Goal: Information Seeking & Learning: Learn about a topic

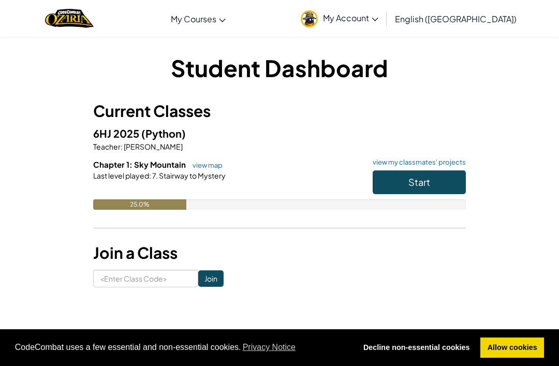
click at [445, 191] on button "Start" at bounding box center [418, 182] width 93 height 24
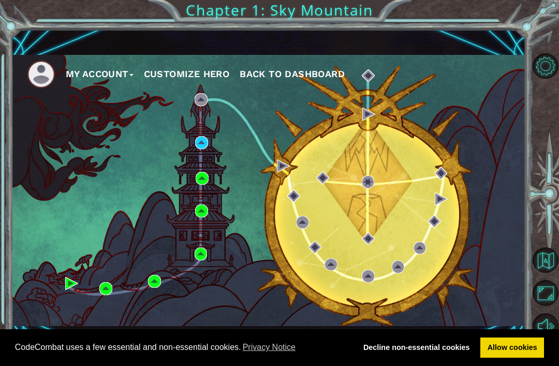
click at [213, 140] on div "My Account Customize Hero Back to Dashboard" at bounding box center [268, 190] width 514 height 271
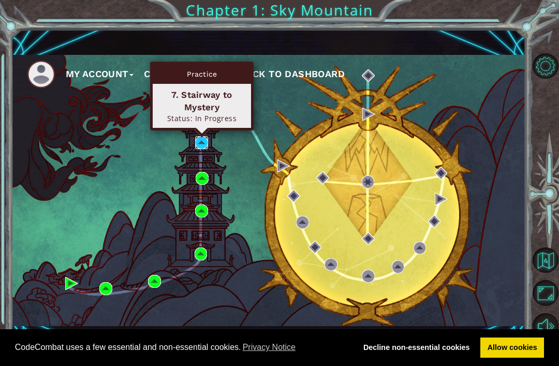
click at [202, 138] on img at bounding box center [201, 142] width 13 height 13
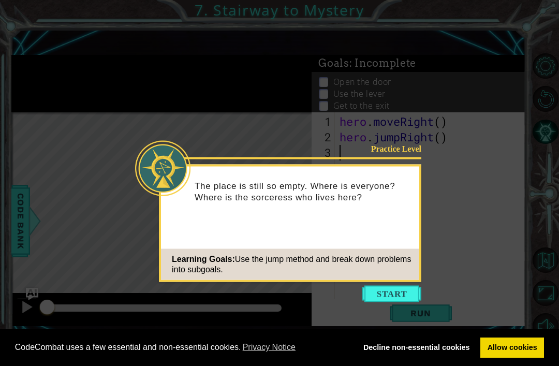
click at [401, 295] on button "Start" at bounding box center [391, 294] width 59 height 17
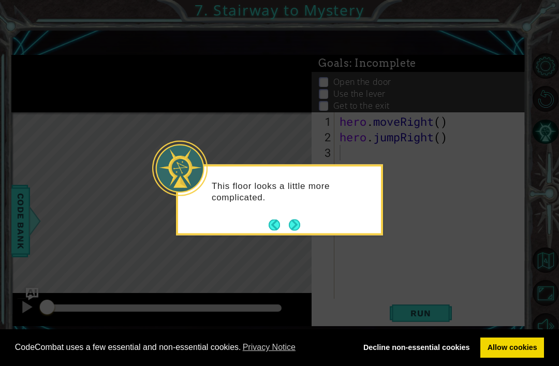
click at [299, 228] on button "Next" at bounding box center [294, 224] width 11 height 11
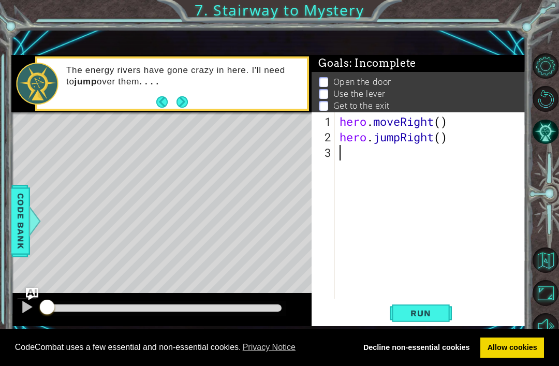
click at [417, 308] on span "Run" at bounding box center [420, 313] width 41 height 10
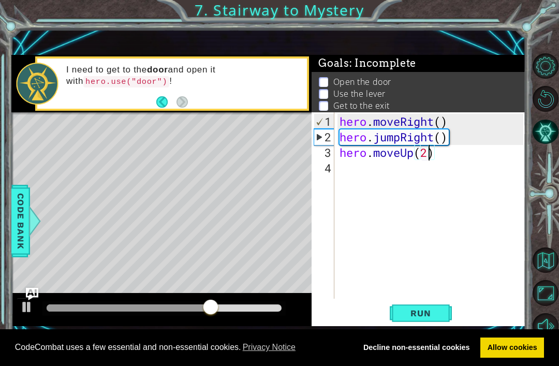
scroll to position [0, 4]
click at [431, 323] on button "Run" at bounding box center [420, 313] width 62 height 21
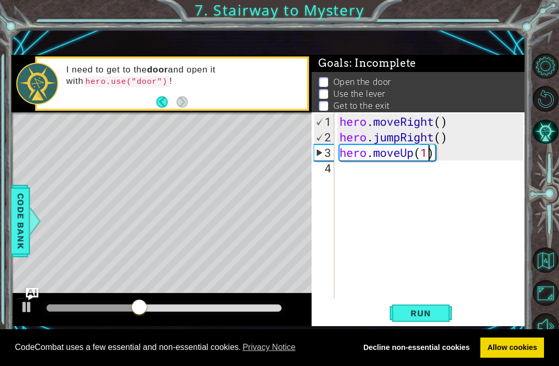
click at [431, 312] on span "Run" at bounding box center [420, 313] width 41 height 10
type textarea "hero.moveUp(1)"
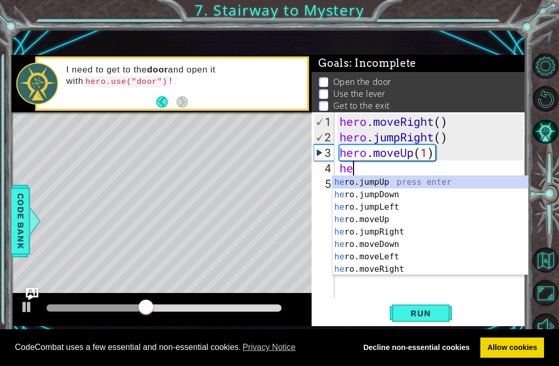
scroll to position [0, 1]
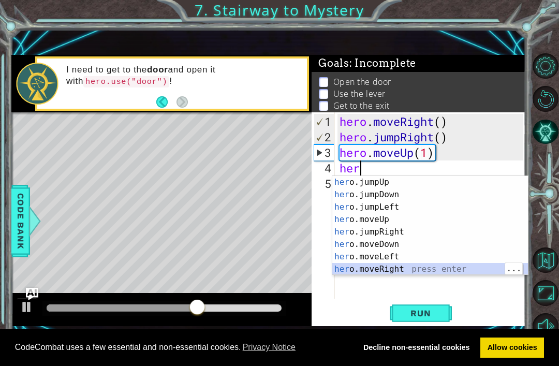
type textarea "hero.moveRight(1)"
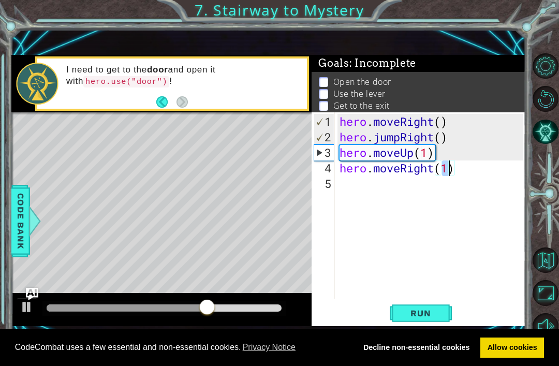
click at [414, 314] on span "Run" at bounding box center [420, 313] width 41 height 10
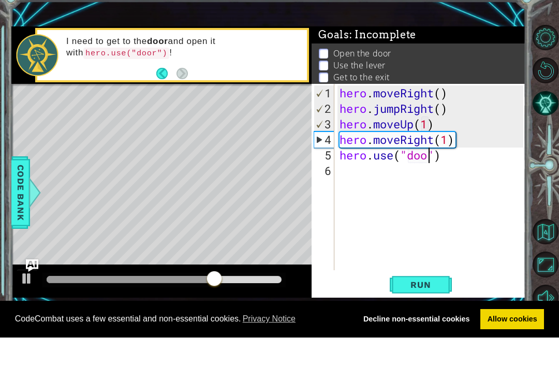
scroll to position [0, 5]
type textarea "hero.use("door")"
click at [442, 303] on button "Run" at bounding box center [420, 313] width 62 height 21
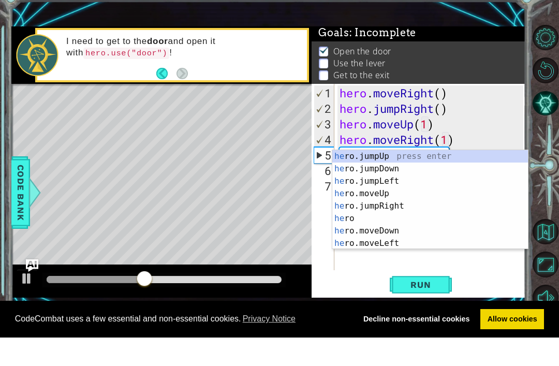
scroll to position [0, 1]
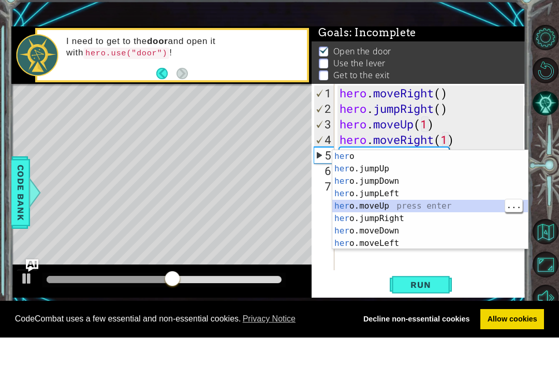
click at [439, 303] on button "Run" at bounding box center [420, 313] width 62 height 21
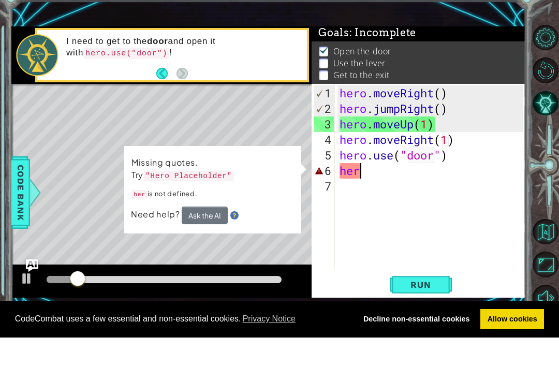
scroll to position [0, 0]
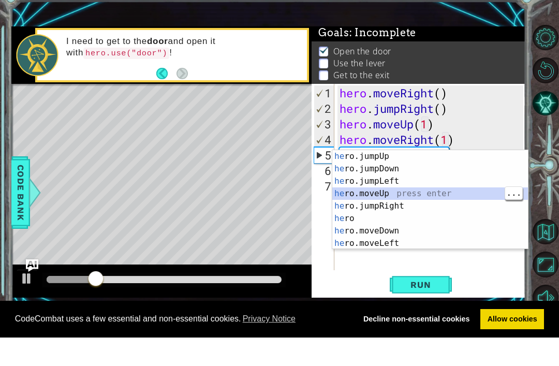
type textarea "hero.moveUp(1)"
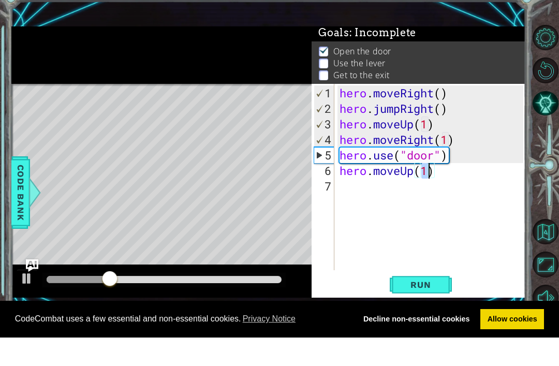
click at [422, 236] on div "hero . moveRight ( ) hero . jumpRight ( ) hero . moveUp ( 1 ) hero . moveRight …" at bounding box center [432, 222] width 191 height 217
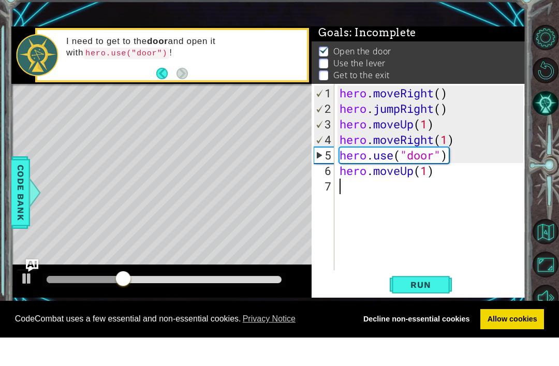
click at [436, 308] on span "Run" at bounding box center [420, 313] width 41 height 10
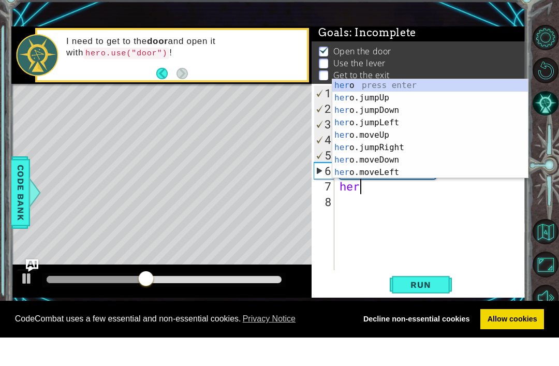
scroll to position [0, 1]
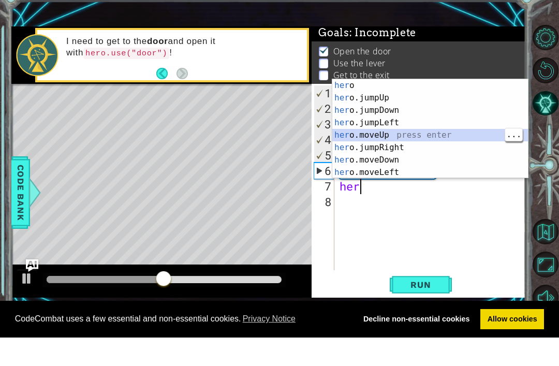
click at [430, 308] on span "Run" at bounding box center [420, 313] width 41 height 10
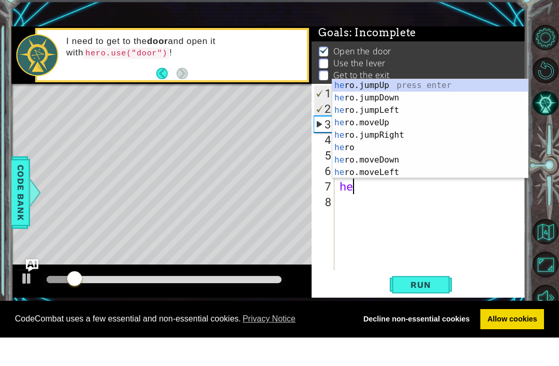
scroll to position [0, 0]
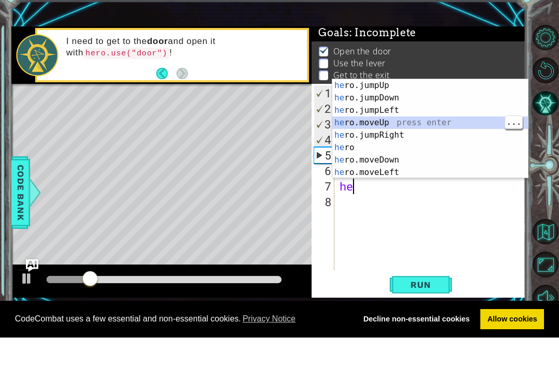
type textarea "hero.moveUp(1)"
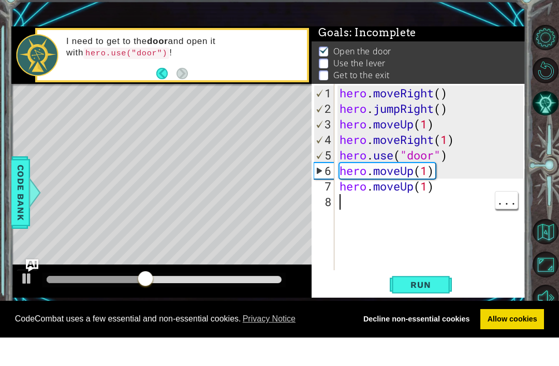
click at [438, 303] on button "Run" at bounding box center [420, 313] width 62 height 21
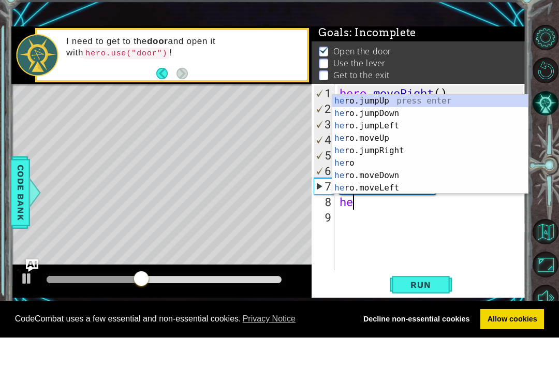
scroll to position [0, 1]
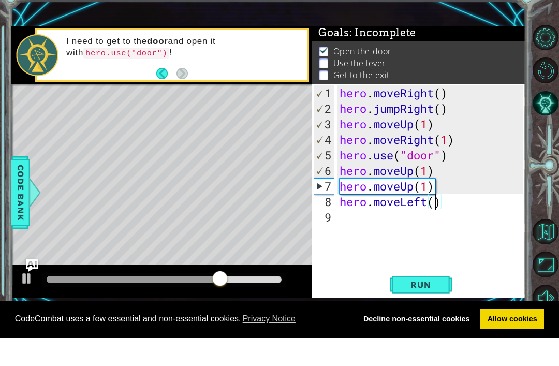
type textarea "hero.moveLeft(3)"
click at [436, 308] on span "Run" at bounding box center [420, 313] width 41 height 10
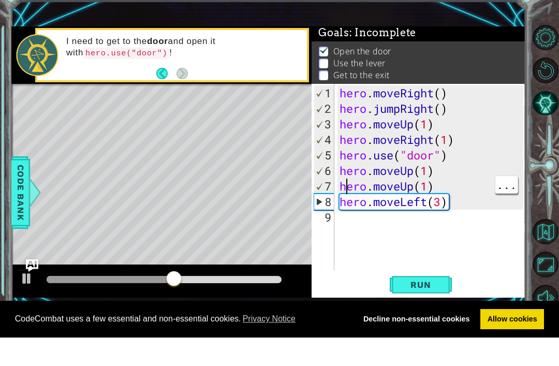
click at [350, 190] on div "hero . moveRight ( ) hero . jumpRight ( ) hero . moveUp ( 1 ) hero . moveRight …" at bounding box center [432, 222] width 191 height 217
click at [447, 186] on div "hero . moveRight ( ) hero . jumpRight ( ) hero . moveUp ( 1 ) hero . moveRight …" at bounding box center [432, 222] width 191 height 217
type textarea "hero.moveLeft(3)"
click at [461, 204] on div "hero . moveRight ( ) hero . jumpRight ( ) hero . moveUp ( 1 ) hero . moveRight …" at bounding box center [432, 222] width 191 height 217
click at [473, 209] on div "hero . moveRight ( ) hero . jumpRight ( ) hero . moveUp ( 1 ) hero . moveRight …" at bounding box center [432, 222] width 191 height 217
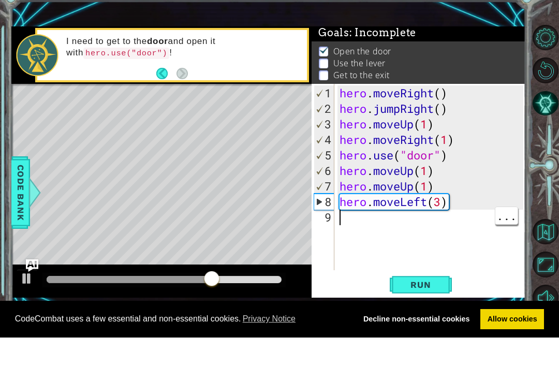
type textarea "hero.moveLeft(3)"
click at [473, 207] on div "hero . moveRight ( ) hero . jumpRight ( ) hero . moveUp ( 1 ) hero . moveRight …" at bounding box center [432, 222] width 191 height 217
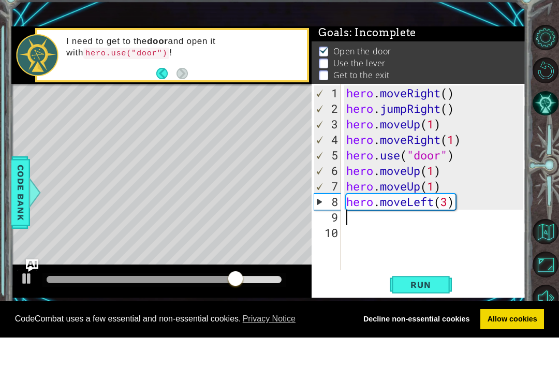
type textarea "hero.moveUp(1)"
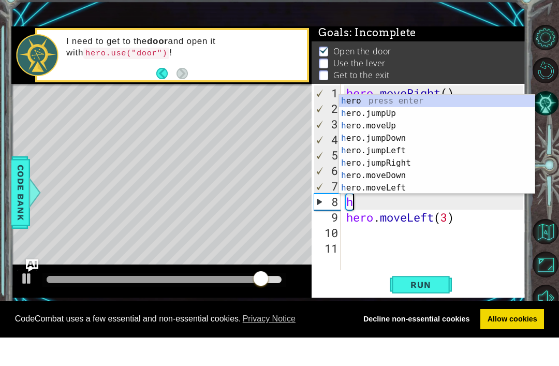
type textarea "her"
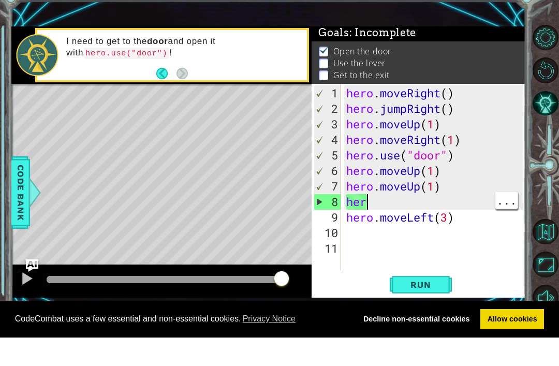
click at [393, 196] on div "hero . moveRight ( ) hero . jumpRight ( ) hero . moveUp ( 1 ) hero . moveRight …" at bounding box center [436, 222] width 185 height 217
click at [364, 211] on div "hero . moveRight ( ) hero . jumpRight ( ) hero . moveUp ( 1 ) hero . moveRight …" at bounding box center [436, 222] width 185 height 217
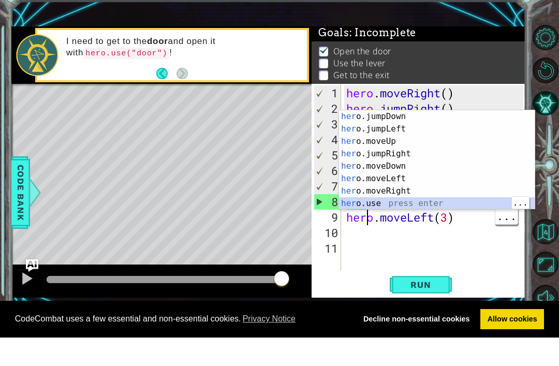
type textarea "heo.moveLeft(3)"
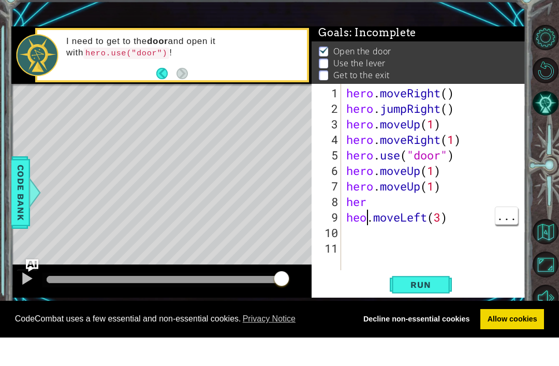
click at [368, 219] on div "hero . moveRight ( ) hero . jumpRight ( ) hero . moveUp ( 1 ) hero . moveRight …" at bounding box center [436, 222] width 185 height 217
click at [459, 215] on div "hero . moveRight ( ) hero . jumpRight ( ) hero . moveUp ( 1 ) hero . moveRight …" at bounding box center [436, 222] width 185 height 217
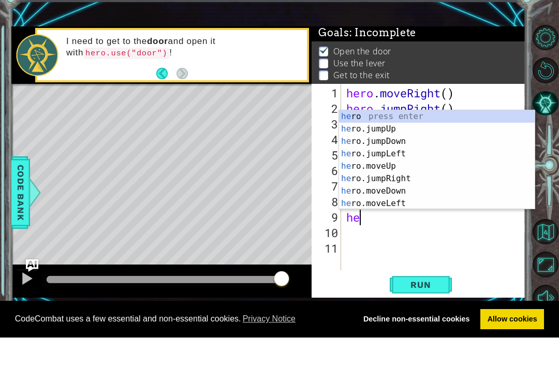
type textarea "h"
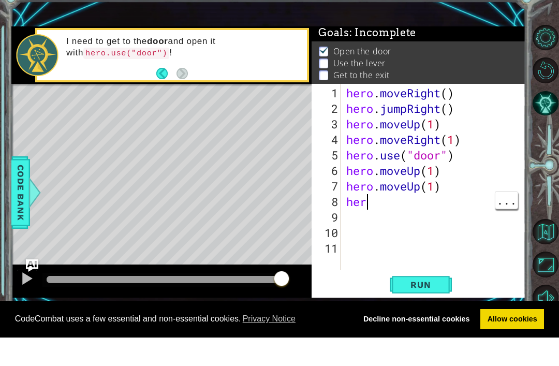
type textarea "he"
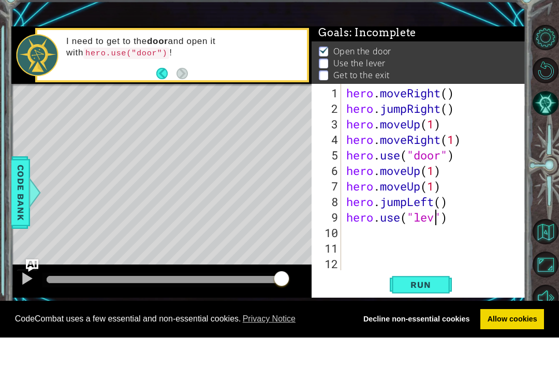
scroll to position [0, 5]
type textarea "hero.use("lever")"
click at [356, 236] on div "hero . moveRight ( ) hero . jumpRight ( ) hero . moveUp ( 1 ) hero . moveRight …" at bounding box center [436, 222] width 185 height 217
click at [361, 216] on div "hero . moveRight ( ) hero . jumpRight ( ) hero . moveUp ( 1 ) hero . moveRight …" at bounding box center [436, 222] width 185 height 217
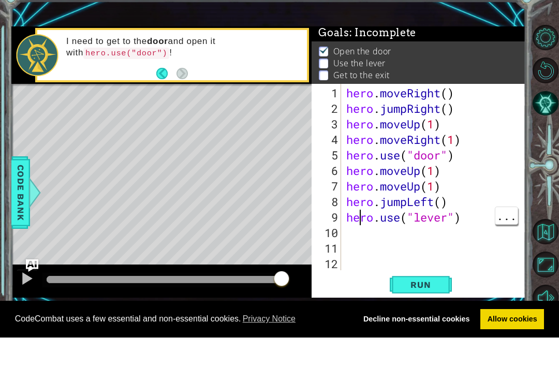
type textarea "hero.jumpLeft()"
click at [455, 205] on div "hero . moveRight ( ) hero . jumpRight ( ) hero . moveUp ( 1 ) hero . moveRight …" at bounding box center [436, 222] width 185 height 217
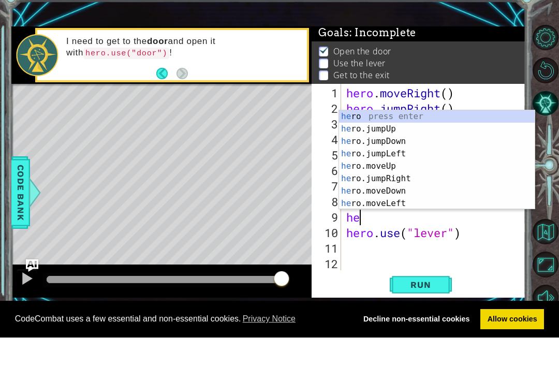
scroll to position [0, 1]
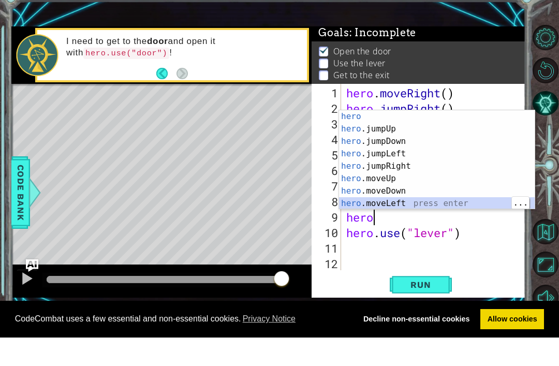
type textarea "hero.moveLeft(1)"
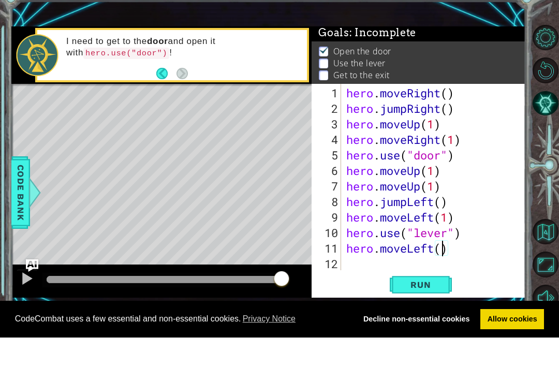
scroll to position [0, 5]
click at [434, 308] on span "Run" at bounding box center [420, 313] width 41 height 10
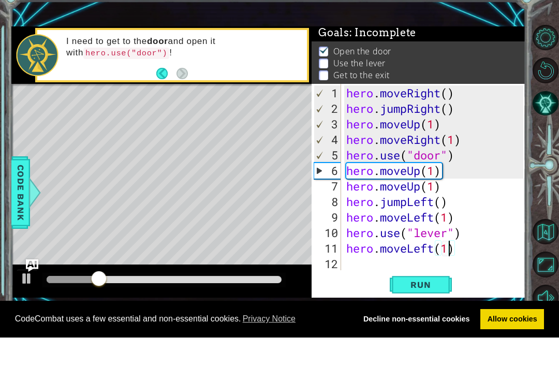
click at [439, 308] on span "Run" at bounding box center [420, 313] width 41 height 10
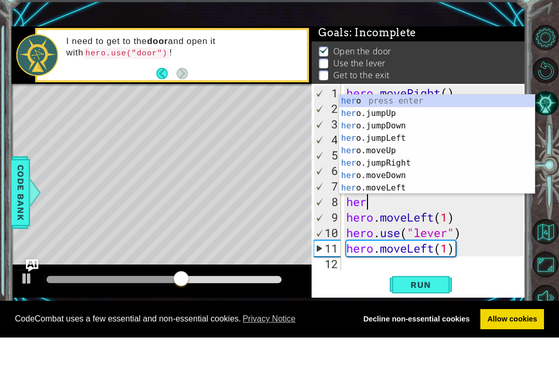
scroll to position [0, 0]
type textarea "h"
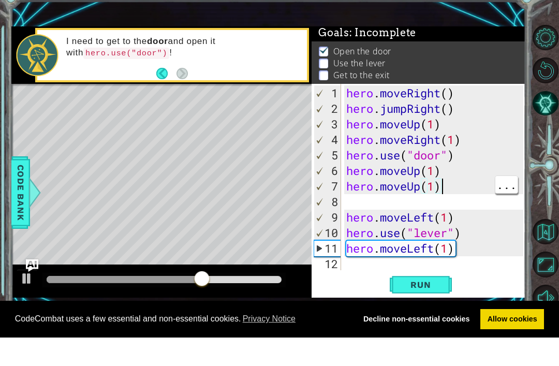
type textarea "hero.moveLeft(1)"
click at [472, 218] on div "hero . moveRight ( ) hero . jumpRight ( ) hero . moveUp ( 1 ) hero . moveRight …" at bounding box center [436, 222] width 184 height 217
click at [480, 194] on div "hero . moveRight ( ) hero . jumpRight ( ) hero . moveUp ( 1 ) hero . moveRight …" at bounding box center [436, 222] width 184 height 217
type textarea "hero.moveUp(1)"
click at [463, 186] on div "hero . moveRight ( ) hero . jumpRight ( ) hero . moveUp ( 1 ) hero . moveRight …" at bounding box center [436, 222] width 184 height 217
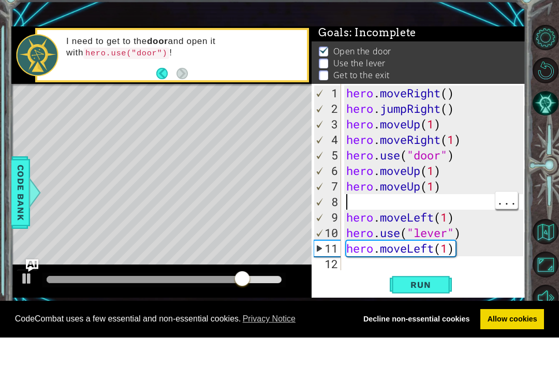
click at [462, 202] on div "hero . moveRight ( ) hero . jumpRight ( ) hero . moveUp ( 1 ) hero . moveRight …" at bounding box center [436, 222] width 184 height 217
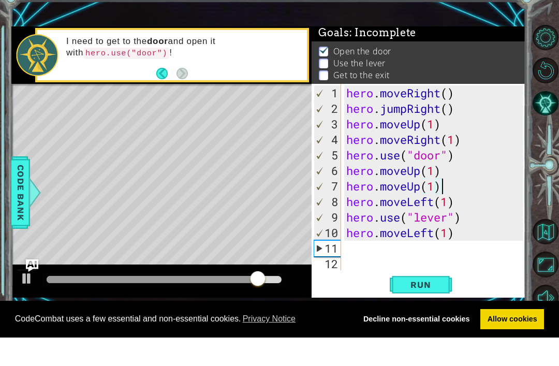
click at [412, 308] on span "Run" at bounding box center [420, 313] width 41 height 10
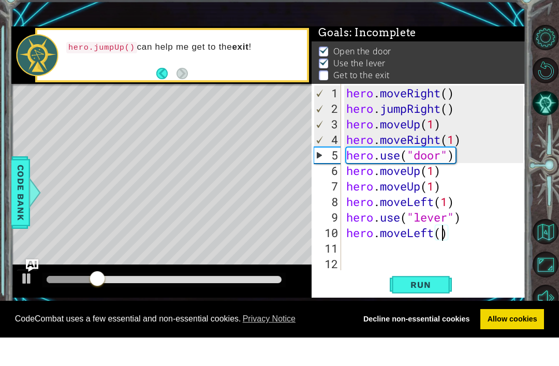
scroll to position [0, 5]
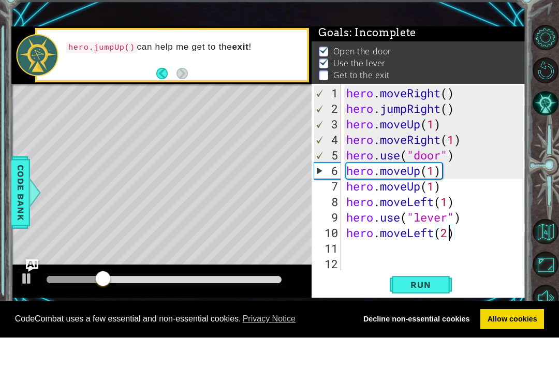
type textarea "hero.moveLeft(2)"
click at [409, 303] on button "Run" at bounding box center [420, 313] width 62 height 21
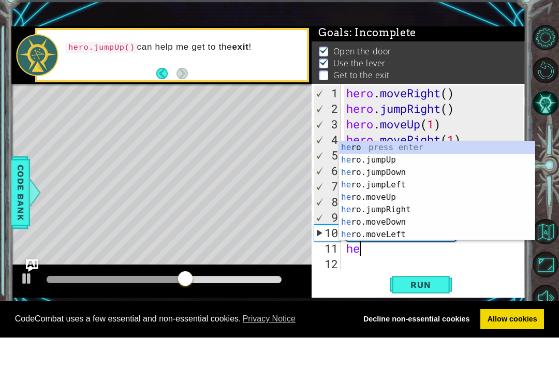
scroll to position [0, 1]
type textarea "hero"
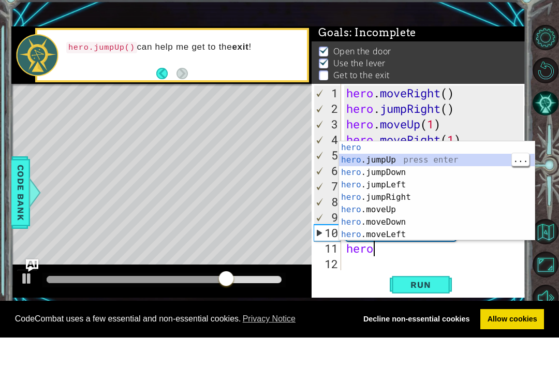
scroll to position [16, 0]
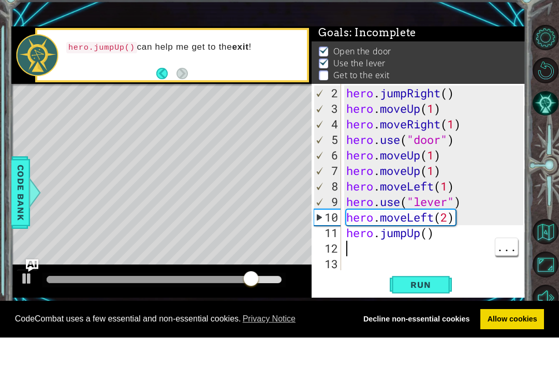
click at [442, 239] on div "hero . jumpRight ( ) hero . moveUp ( 1 ) hero . moveRight ( 1 ) hero . use ( "d…" at bounding box center [436, 222] width 184 height 217
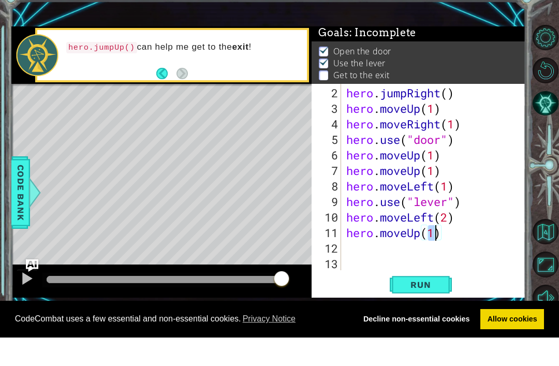
click at [421, 303] on button "Run" at bounding box center [420, 313] width 62 height 21
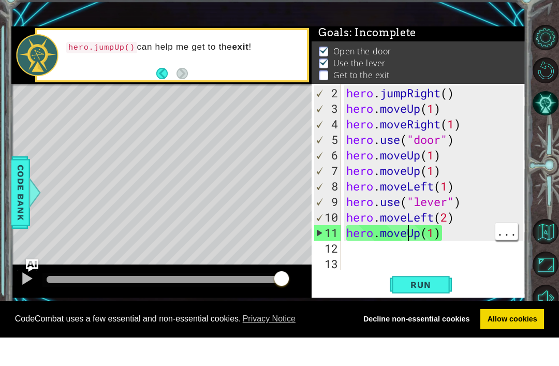
click at [411, 239] on div "hero . jumpRight ( ) hero . moveUp ( 1 ) hero . moveRight ( 1 ) hero . use ( "d…" at bounding box center [436, 222] width 184 height 217
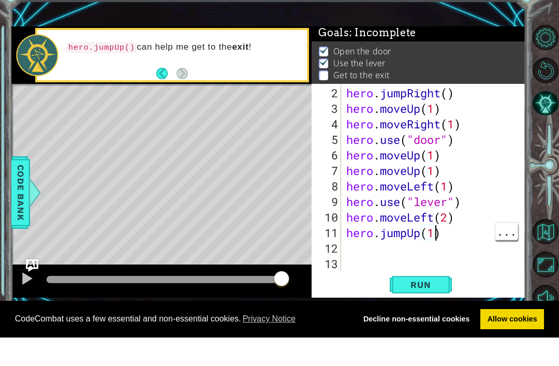
scroll to position [0, 4]
type textarea "hero.jumpUp(1)"
click at [430, 308] on span "Run" at bounding box center [420, 313] width 41 height 10
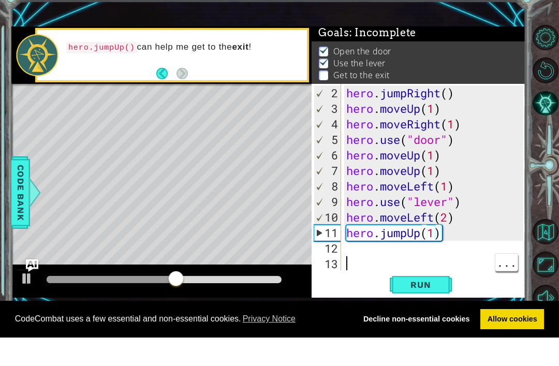
scroll to position [0, 0]
click at [350, 247] on div "hero . jumpRight ( ) hero . moveUp ( 1 ) hero . moveRight ( 1 ) hero . use ( "d…" at bounding box center [436, 222] width 184 height 217
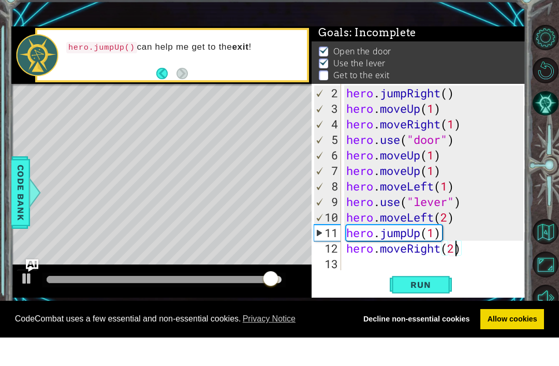
scroll to position [0, 5]
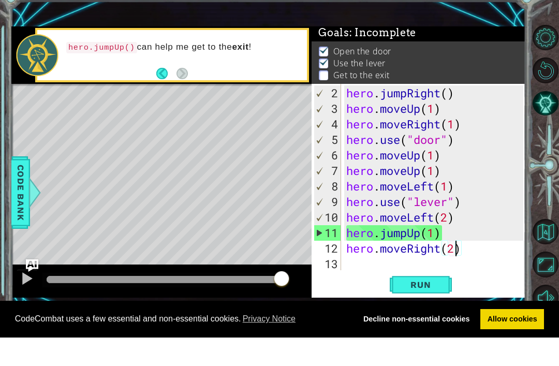
type textarea "hero.moveRight(2)"
click at [416, 303] on button "Run" at bounding box center [420, 313] width 62 height 21
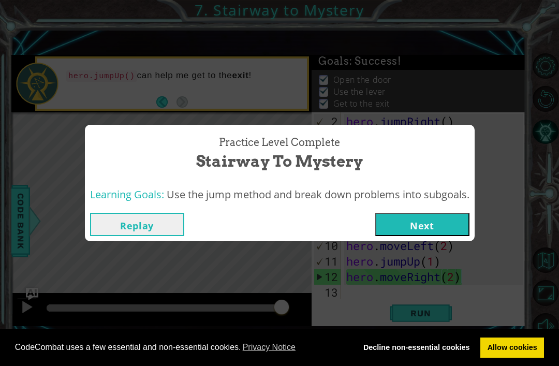
click at [449, 224] on button "Next" at bounding box center [422, 224] width 94 height 23
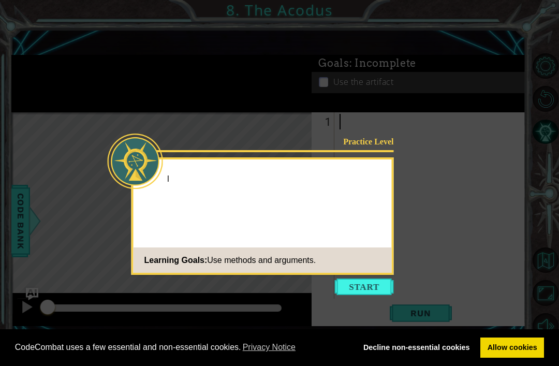
scroll to position [33, 0]
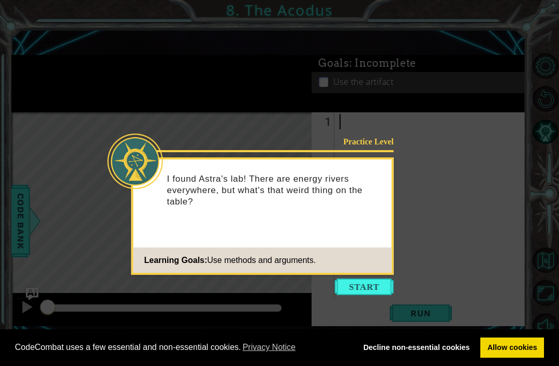
click at [386, 278] on button "Start" at bounding box center [364, 286] width 59 height 17
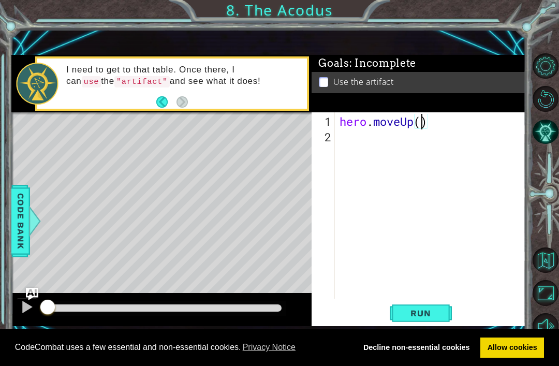
scroll to position [0, 4]
type textarea "hero.moveUp(2)"
click at [425, 313] on span "Run" at bounding box center [420, 313] width 41 height 10
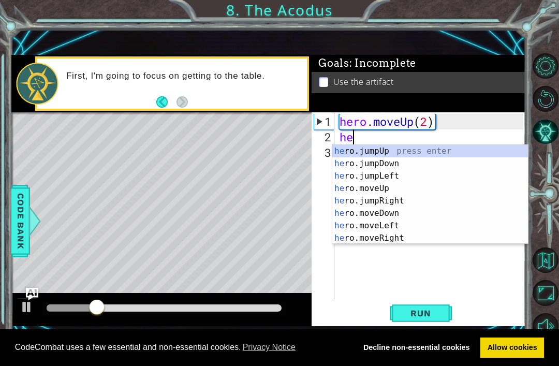
scroll to position [0, 1]
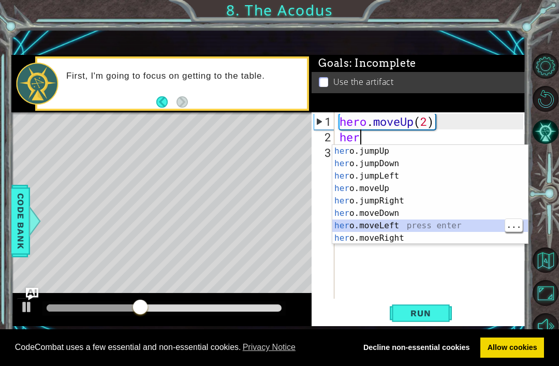
type textarea "hero.moveLeft(1)"
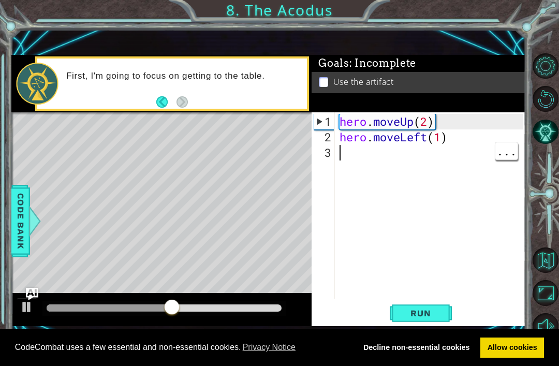
scroll to position [0, 0]
click at [415, 320] on button "Run" at bounding box center [420, 313] width 62 height 21
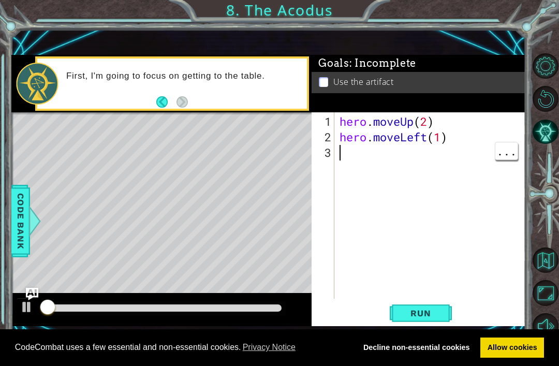
click at [417, 296] on div "hero . moveUp ( 2 ) hero . moveLeft ( 1 )" at bounding box center [432, 222] width 191 height 217
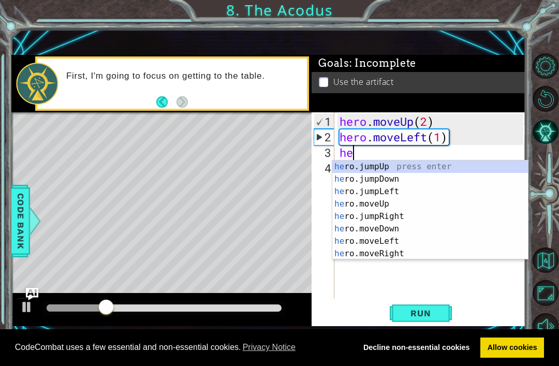
scroll to position [0, 1]
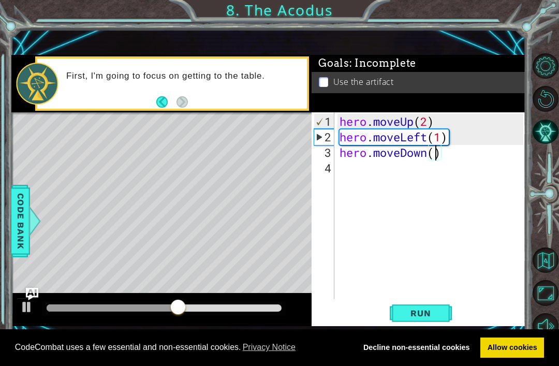
type textarea "hero.moveDown(2)"
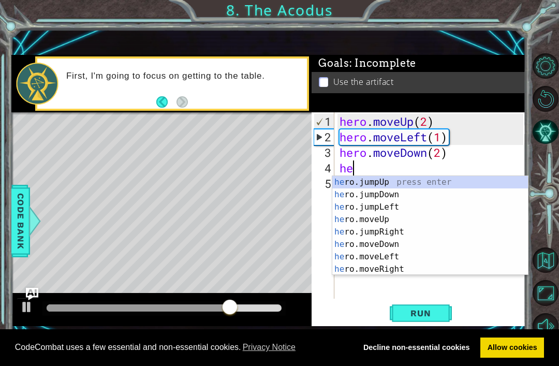
type textarea "her"
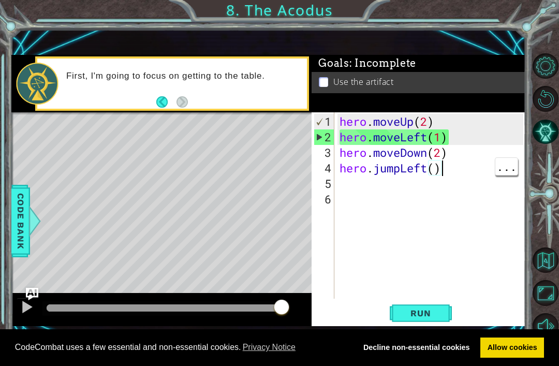
click at [440, 170] on div "hero . moveUp ( 2 ) hero . moveLeft ( 1 ) hero . moveDown ( 2 ) hero . jumpLeft…" at bounding box center [432, 222] width 191 height 217
click at [432, 173] on div "hero . moveUp ( 2 ) hero . moveLeft ( 1 ) hero . moveDown ( 2 ) hero . jumpLeft…" at bounding box center [432, 222] width 191 height 217
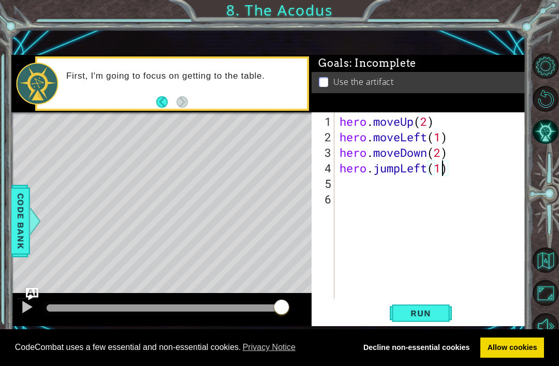
type textarea "hero.jumpLeft(1)"
click at [417, 308] on span "Run" at bounding box center [420, 313] width 41 height 10
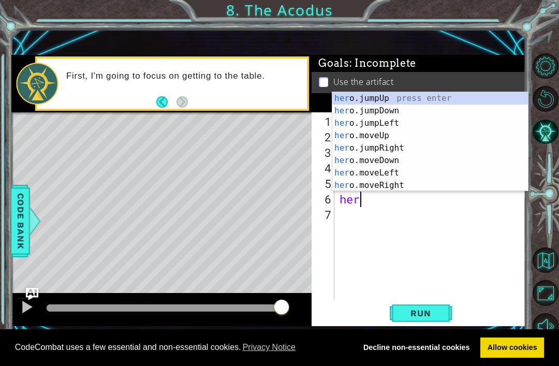
scroll to position [0, 1]
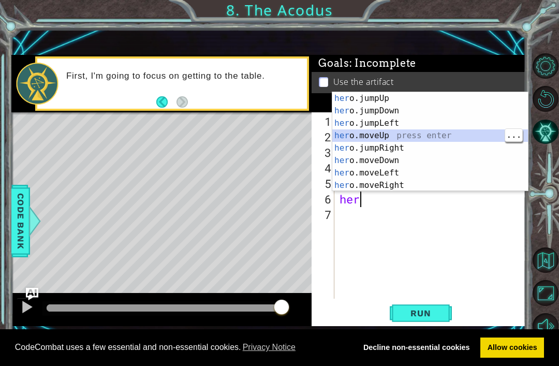
type textarea "hero.moveUp(1)"
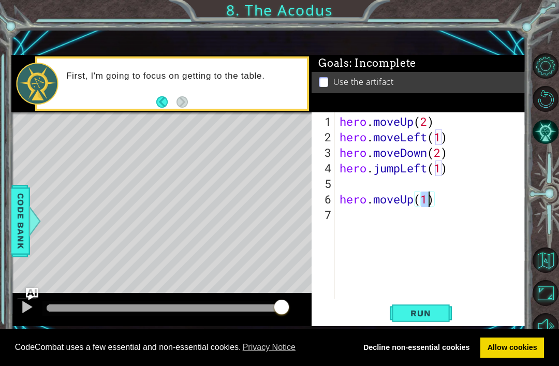
scroll to position [0, 0]
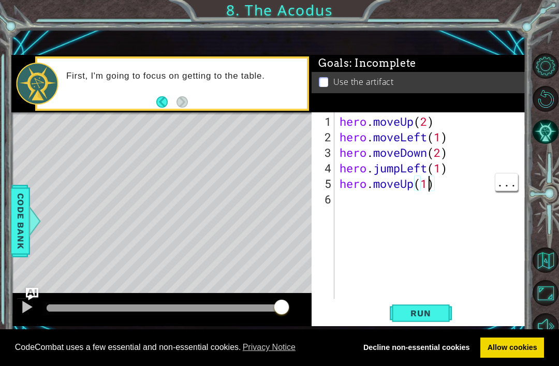
click at [430, 184] on div "hero . moveUp ( 2 ) hero . moveLeft ( 1 ) hero . moveDown ( 2 ) hero . jumpLeft…" at bounding box center [432, 222] width 191 height 217
type textarea "hero.moveUp(2)"
click at [431, 316] on span "Run" at bounding box center [420, 313] width 41 height 10
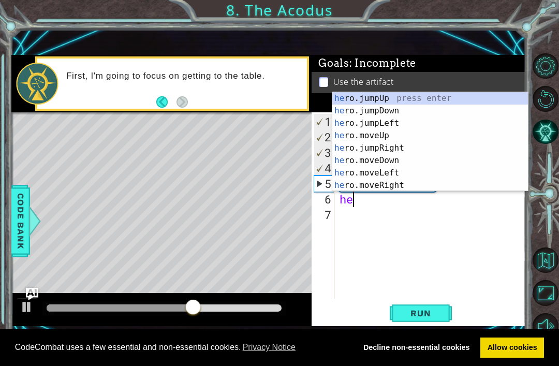
scroll to position [0, 1]
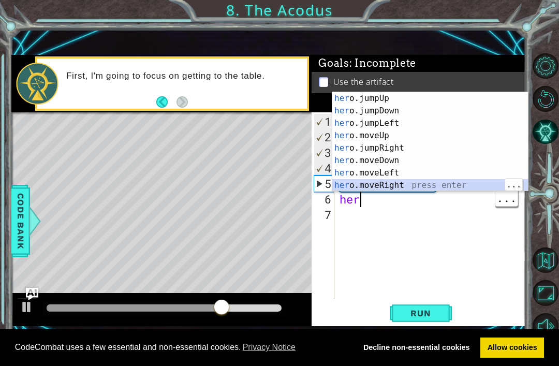
type textarea "hero.moveRight(1)"
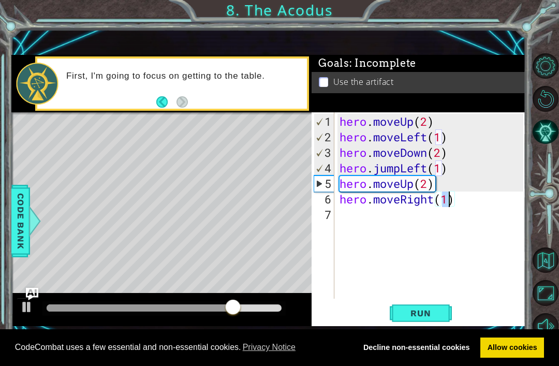
click at [442, 320] on button "Run" at bounding box center [420, 313] width 62 height 21
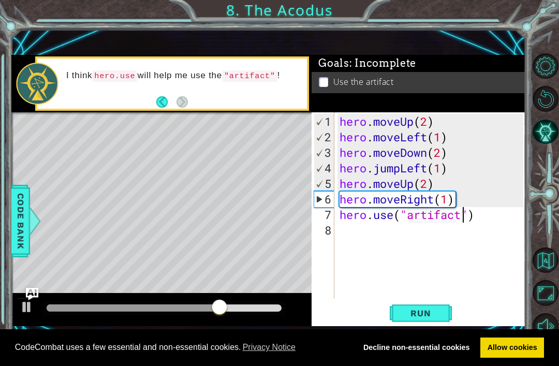
scroll to position [0, 6]
type textarea "hero.use("artifact")"
click at [426, 309] on span "Run" at bounding box center [420, 313] width 41 height 10
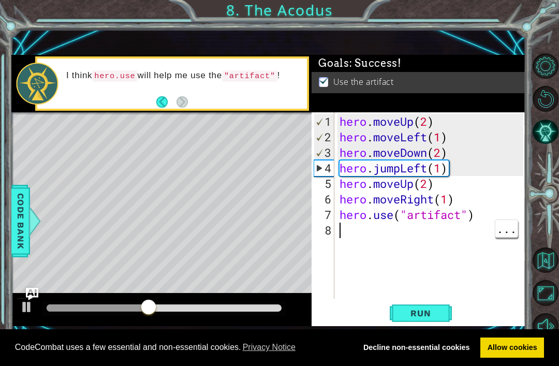
scroll to position [0, 0]
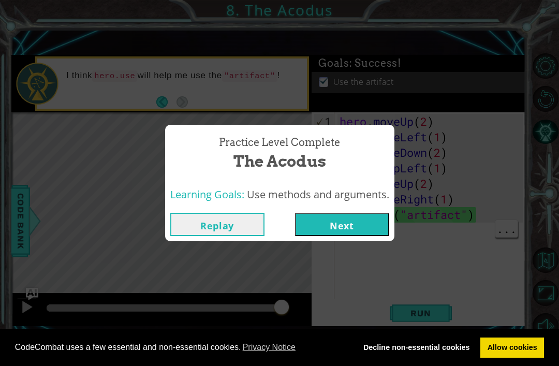
click at [372, 226] on button "Next" at bounding box center [342, 224] width 94 height 23
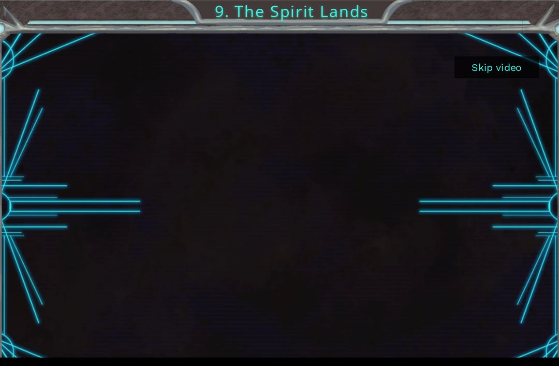
scroll to position [22, 0]
click at [460, 59] on button "Skip video" at bounding box center [468, 62] width 78 height 20
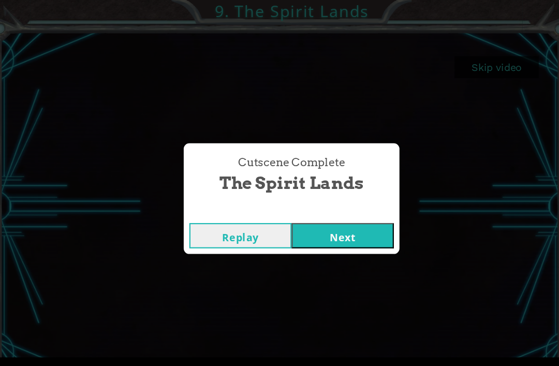
click at [460, 57] on div "Cutscene Complete The Spirit Lands Replay Next" at bounding box center [279, 183] width 559 height 366
click at [338, 217] on button "Next" at bounding box center [326, 216] width 94 height 23
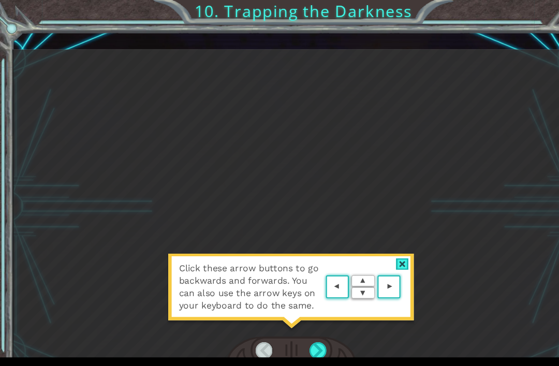
click at [376, 242] on div at bounding box center [371, 243] width 12 height 11
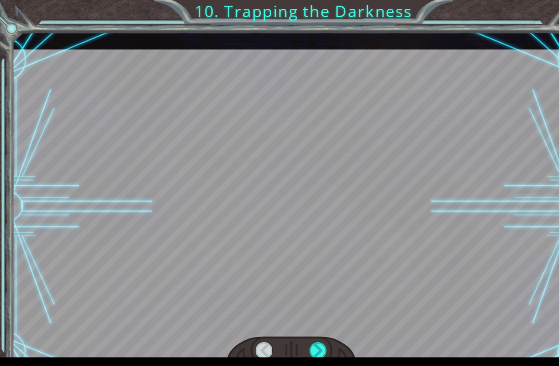
click at [297, 322] on div at bounding box center [293, 323] width 16 height 16
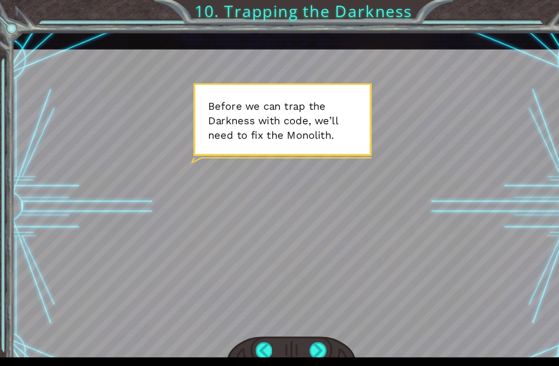
click at [293, 332] on div "CodeCombat uses a few essential and non-essential cookies. Privacy Notice Decli…" at bounding box center [279, 347] width 559 height 37
click at [295, 328] on div at bounding box center [293, 323] width 16 height 16
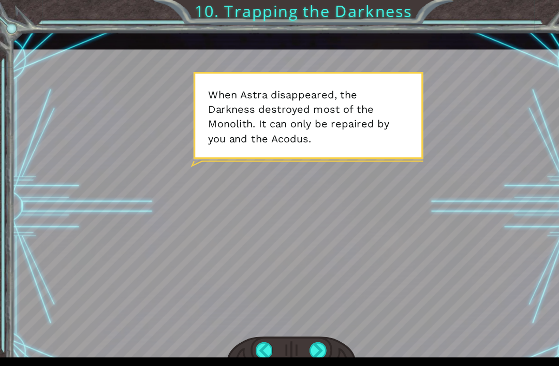
click at [299, 322] on div at bounding box center [293, 323] width 16 height 16
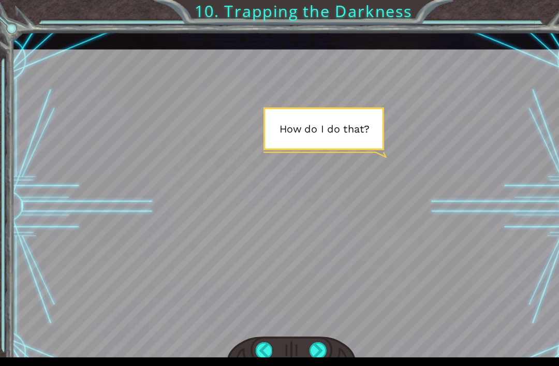
click at [290, 320] on div at bounding box center [293, 323] width 16 height 16
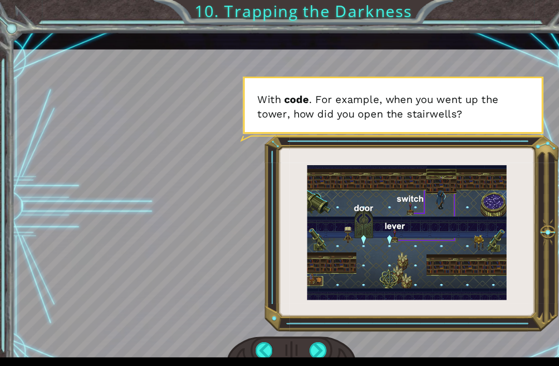
click at [292, 322] on div at bounding box center [293, 323] width 16 height 16
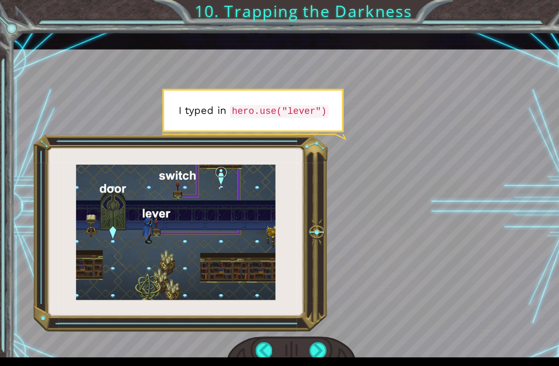
click at [292, 321] on div at bounding box center [293, 323] width 16 height 16
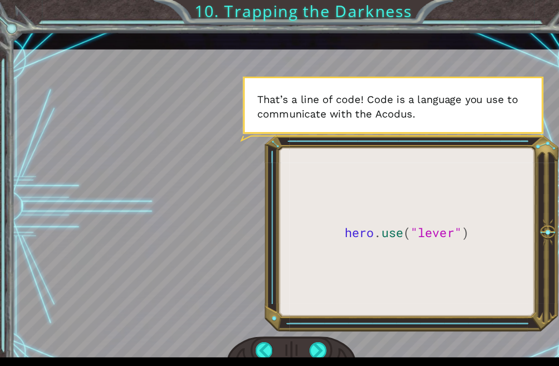
click at [293, 327] on div at bounding box center [293, 323] width 16 height 16
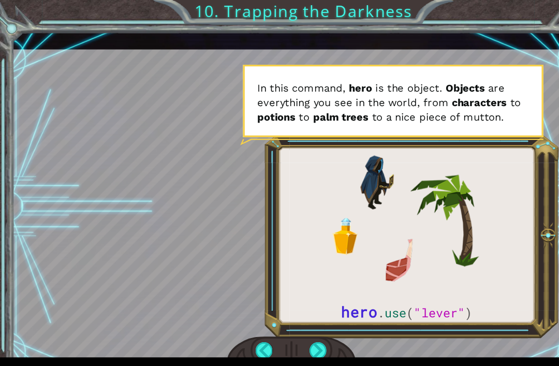
click at [290, 324] on div at bounding box center [293, 323] width 16 height 16
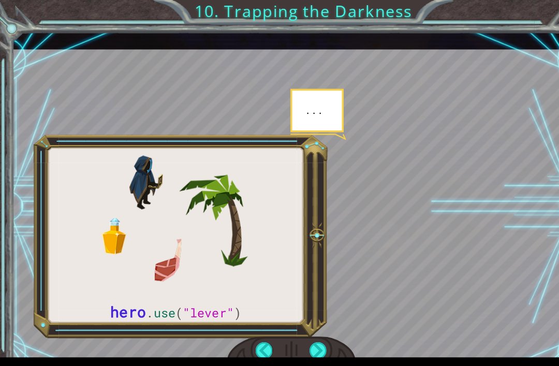
click at [294, 322] on div at bounding box center [293, 323] width 16 height 16
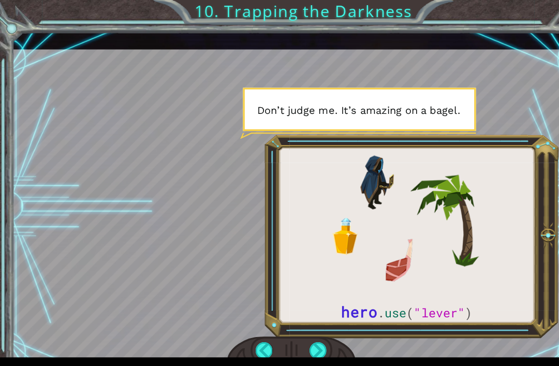
click at [294, 319] on div at bounding box center [293, 323] width 16 height 16
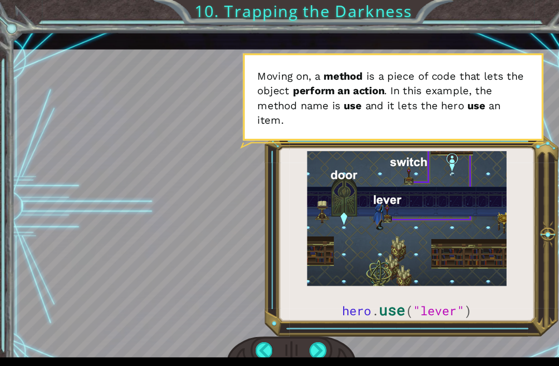
click at [291, 328] on div at bounding box center [293, 323] width 16 height 16
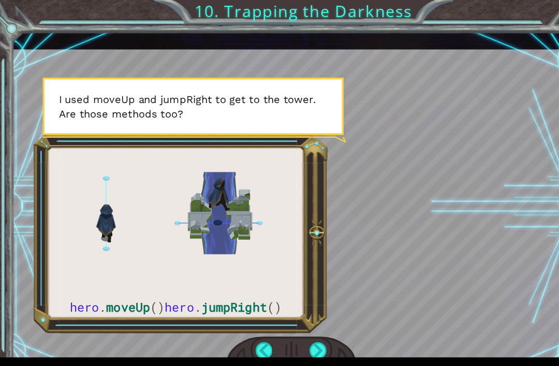
click at [297, 324] on div at bounding box center [293, 323] width 16 height 16
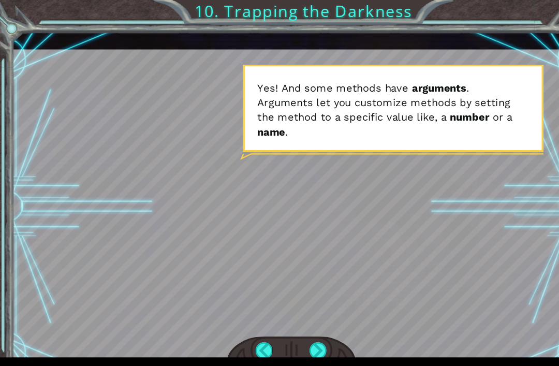
click at [294, 327] on div at bounding box center [293, 323] width 16 height 16
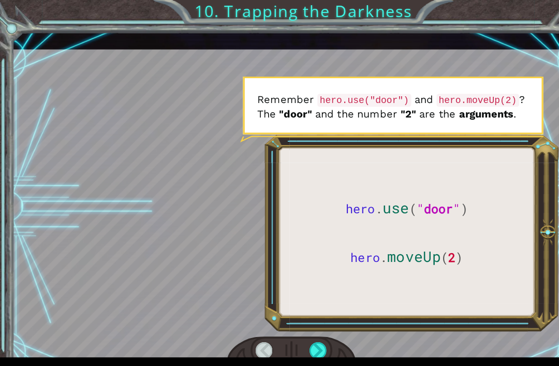
click at [301, 321] on div at bounding box center [293, 323] width 16 height 16
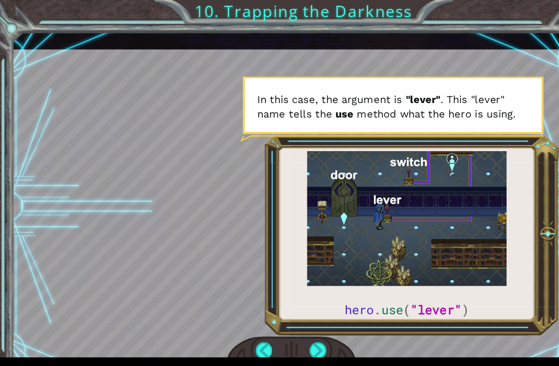
click at [296, 327] on div at bounding box center [293, 323] width 16 height 16
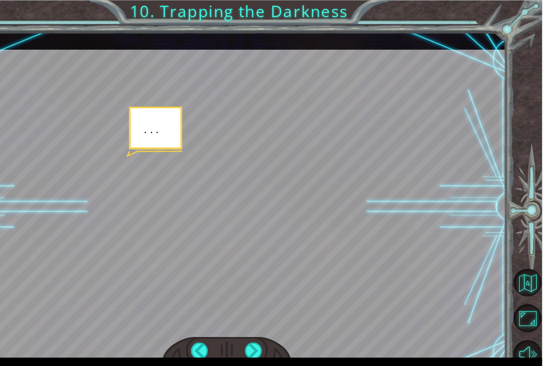
scroll to position [8, 0]
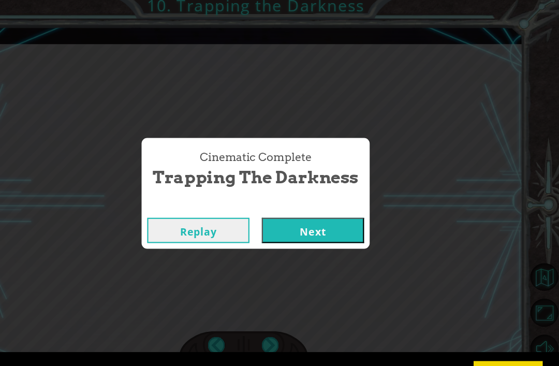
click at [295, 222] on button "Next" at bounding box center [332, 216] width 94 height 23
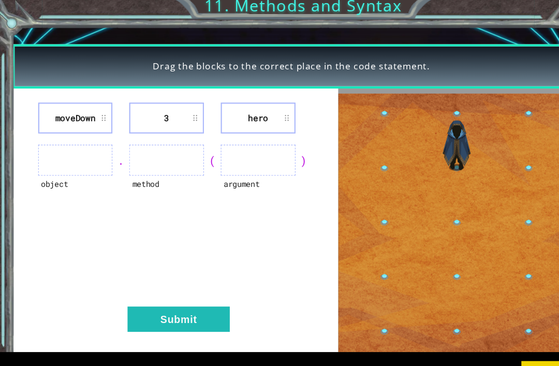
click at [58, 154] on ul at bounding box center [69, 152] width 69 height 28
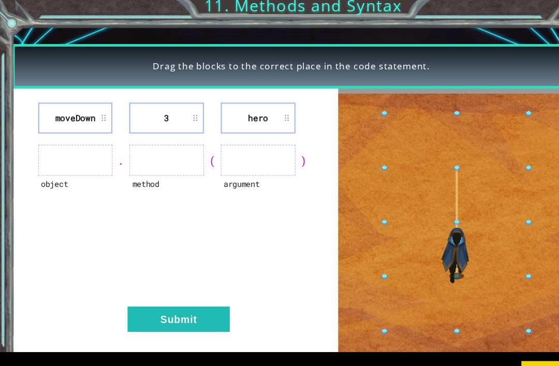
click at [43, 143] on ul at bounding box center [69, 152] width 69 height 28
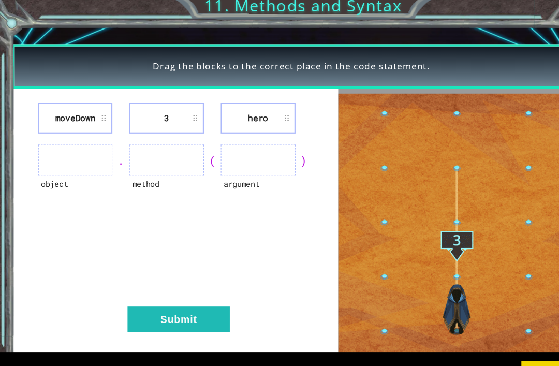
click at [157, 147] on ul at bounding box center [153, 152] width 69 height 28
click at [221, 153] on ul at bounding box center [237, 152] width 69 height 28
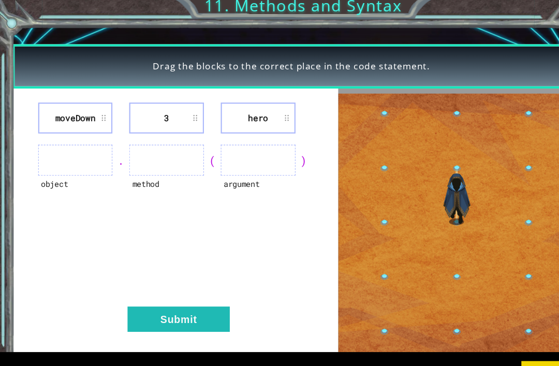
click at [139, 304] on button "Submit" at bounding box center [164, 298] width 94 height 23
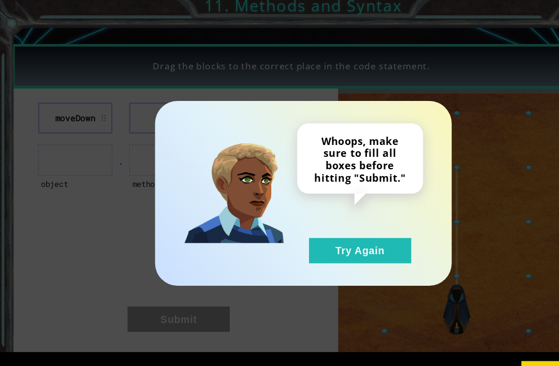
click at [338, 238] on button "Try Again" at bounding box center [331, 235] width 94 height 23
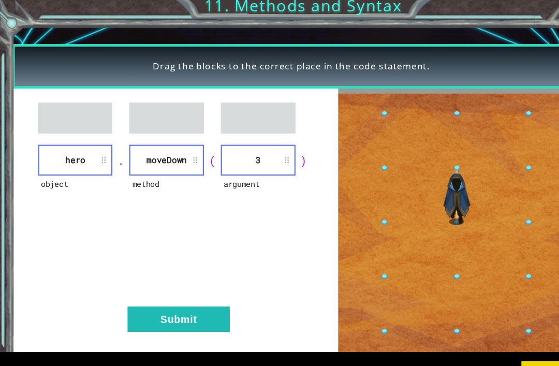
click at [172, 292] on button "Submit" at bounding box center [164, 298] width 94 height 23
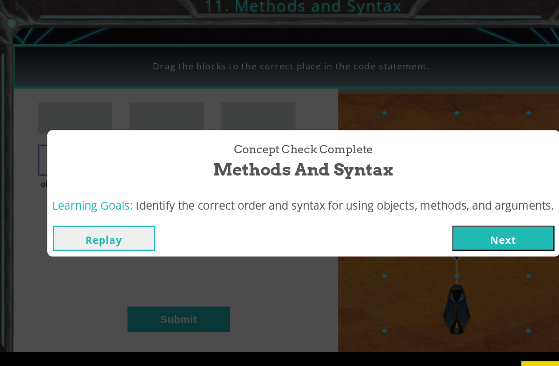
click at [448, 220] on button "Next" at bounding box center [463, 224] width 94 height 23
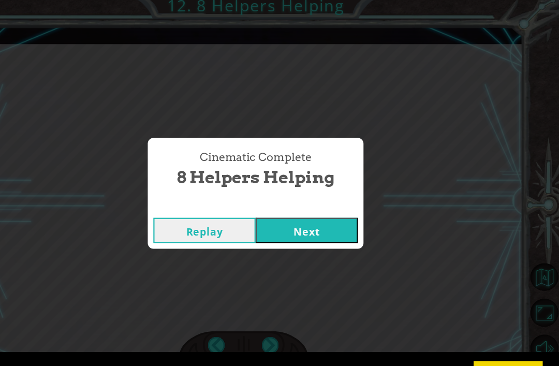
click at [276, 200] on div "Replay Next" at bounding box center [279, 217] width 199 height 34
click at [279, 222] on button "Next" at bounding box center [326, 216] width 94 height 23
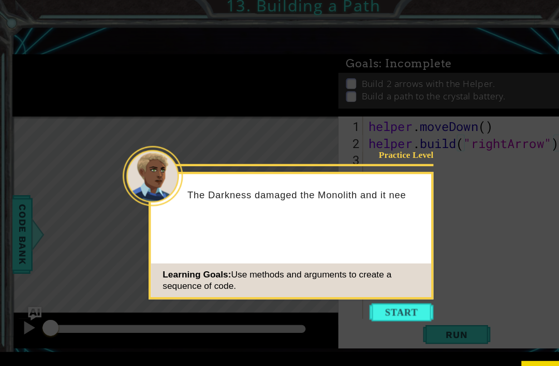
click at [350, 284] on button "Start" at bounding box center [369, 292] width 59 height 17
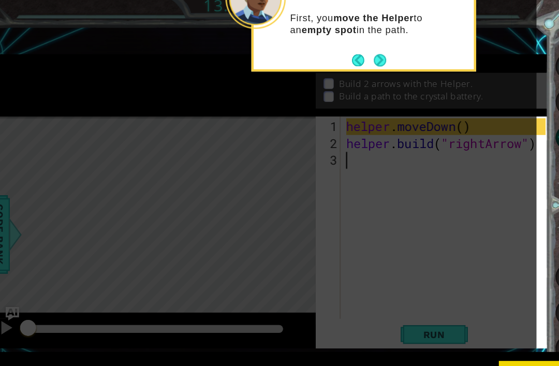
type textarea "[DOMAIN_NAME]("rightArrow")"
click at [365, 55] on button "Next" at bounding box center [370, 60] width 11 height 11
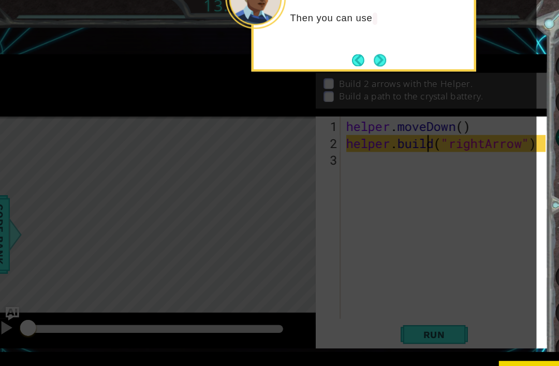
click at [365, 55] on button "Next" at bounding box center [370, 60] width 11 height 11
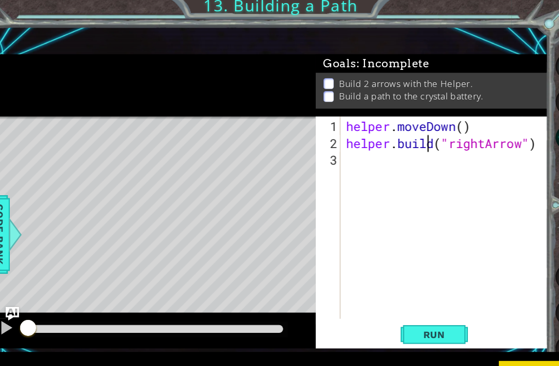
click at [398, 287] on div "helper . moveDown ( ) helper . build ( "rightArrow" )" at bounding box center [432, 222] width 191 height 217
click at [400, 308] on span "Run" at bounding box center [420, 313] width 41 height 10
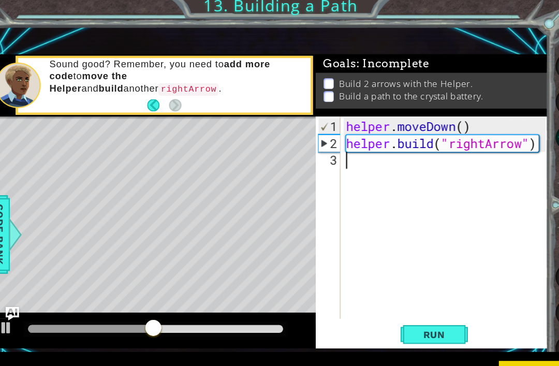
click at [409, 312] on span "Run" at bounding box center [420, 313] width 41 height 10
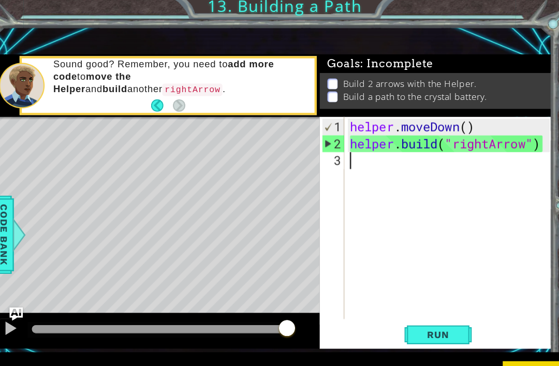
click at [17, 305] on button at bounding box center [27, 307] width 21 height 21
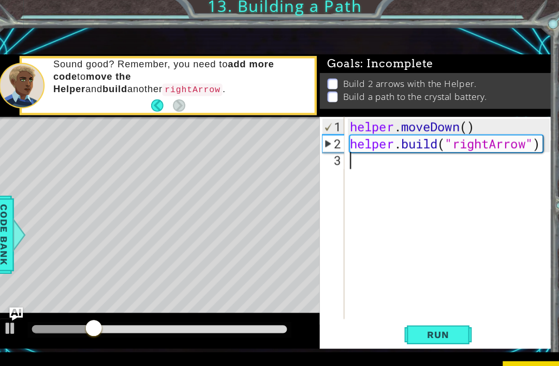
click at [20, 301] on div at bounding box center [26, 306] width 13 height 13
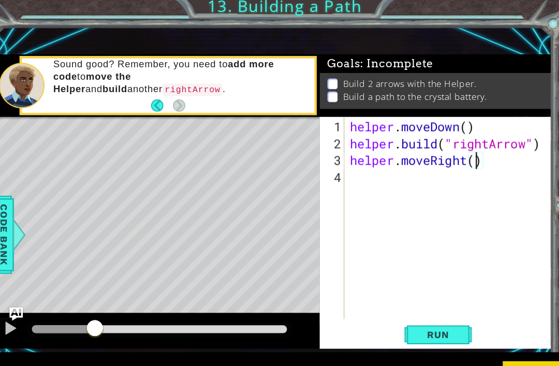
type textarea "helper.moveRight(3)"
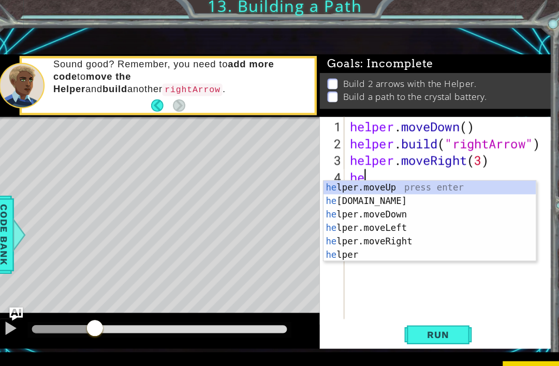
scroll to position [0, 1]
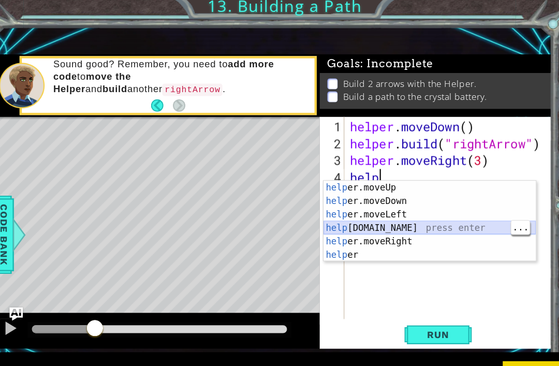
type textarea "[DOMAIN_NAME]("rightArrow")"
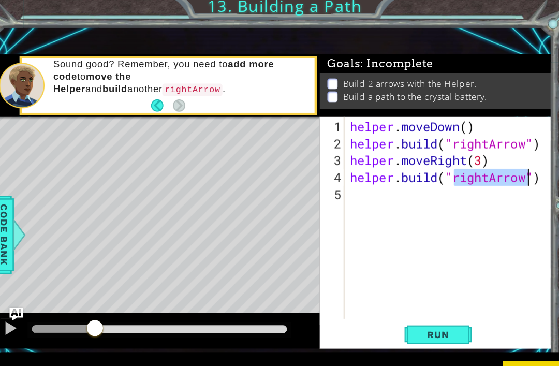
click at [400, 309] on span "Run" at bounding box center [420, 313] width 41 height 10
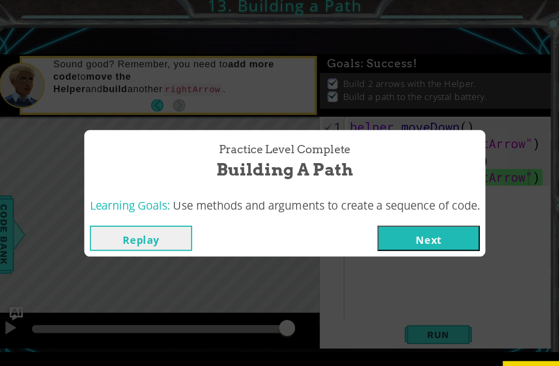
click at [422, 221] on button "Next" at bounding box center [412, 224] width 94 height 23
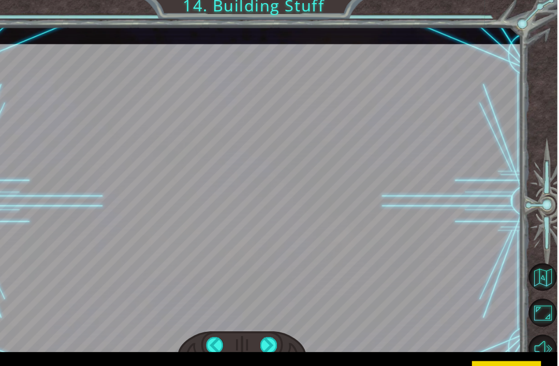
scroll to position [8, 0]
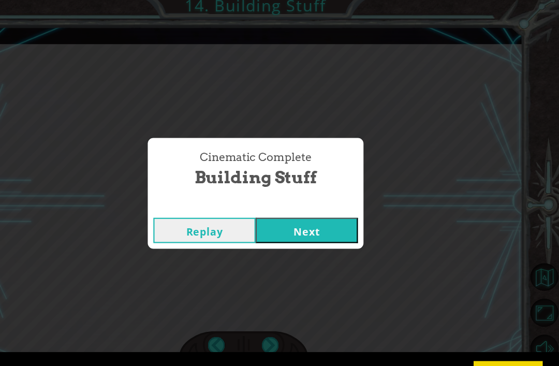
click at [312, 220] on button "Next" at bounding box center [326, 216] width 94 height 23
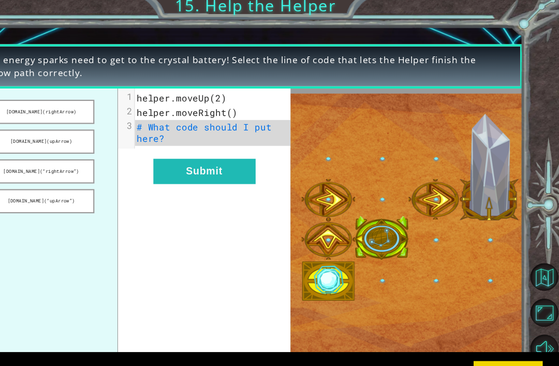
click at [192, 168] on button "Submit" at bounding box center [232, 162] width 94 height 23
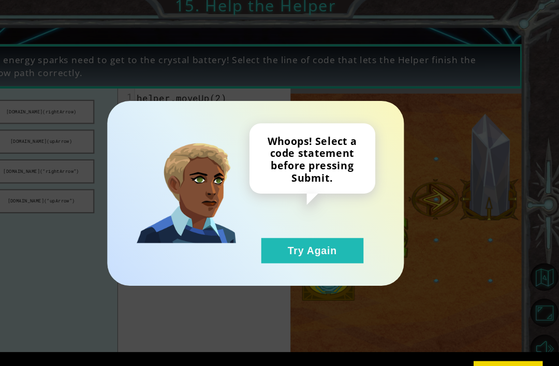
click at [296, 226] on button "Try Again" at bounding box center [331, 235] width 94 height 23
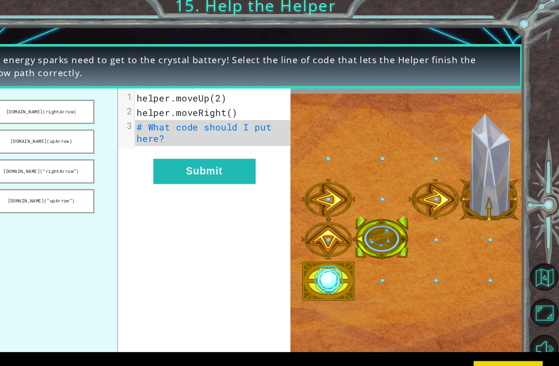
click at [53, 179] on button "[DOMAIN_NAME](“upArrow”)" at bounding box center [82, 190] width 98 height 22
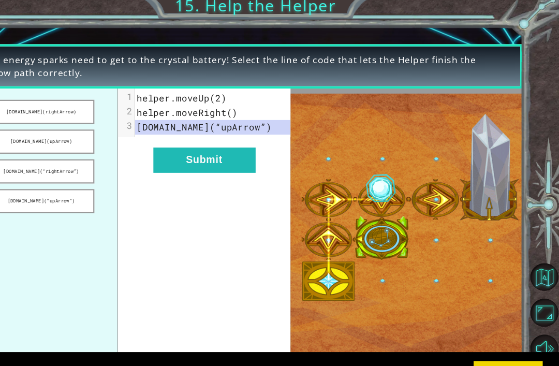
click at [56, 169] on button "[DOMAIN_NAME](“rightArrow”)" at bounding box center [82, 163] width 98 height 22
click at [55, 152] on button "[DOMAIN_NAME](“rightArrow”)" at bounding box center [82, 163] width 98 height 22
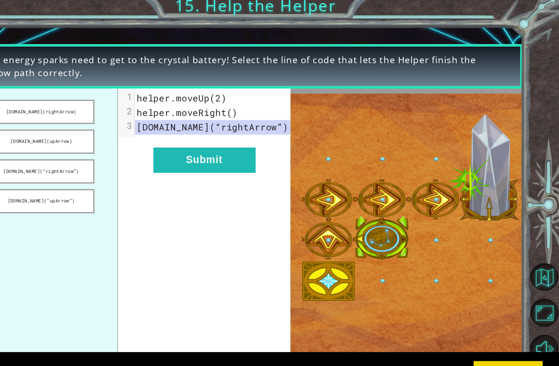
click at [185, 151] on button "Submit" at bounding box center [232, 152] width 94 height 23
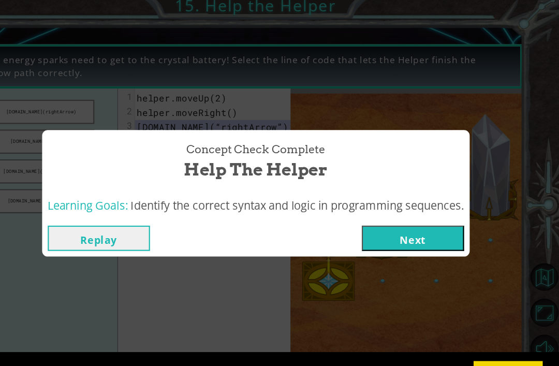
click at [383, 221] on button "Next" at bounding box center [424, 224] width 94 height 23
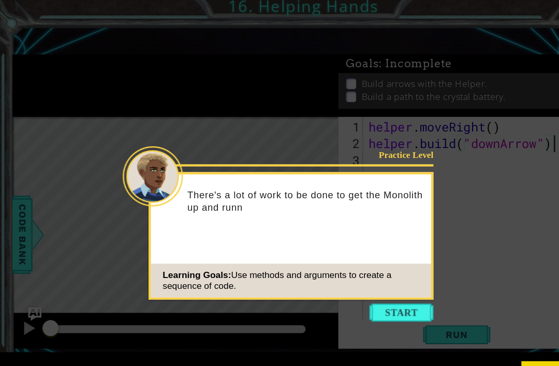
click at [367, 284] on button "Start" at bounding box center [369, 292] width 59 height 17
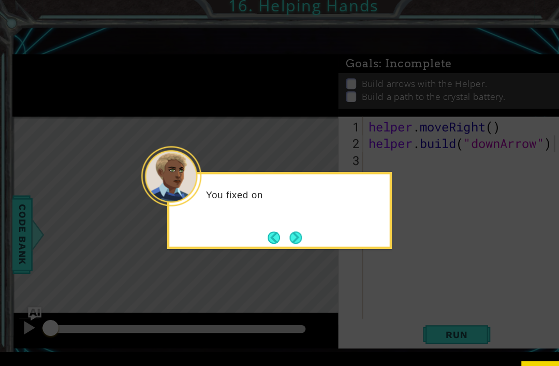
click at [267, 218] on button "Next" at bounding box center [272, 223] width 11 height 11
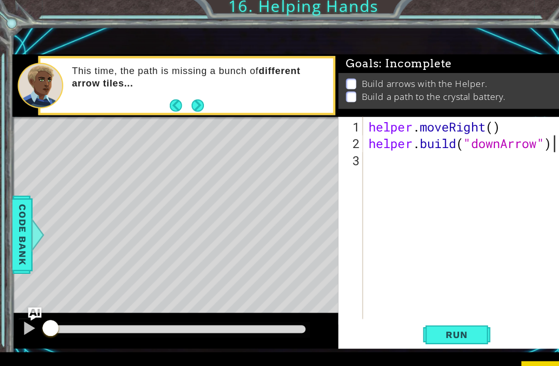
click at [411, 308] on span "Run" at bounding box center [420, 313] width 41 height 10
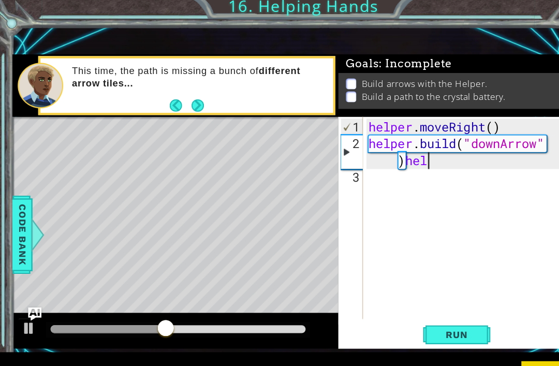
scroll to position [0, 8]
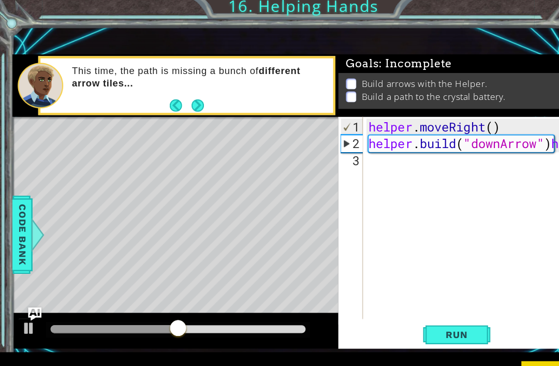
type textarea "[DOMAIN_NAME]("downArrow")"
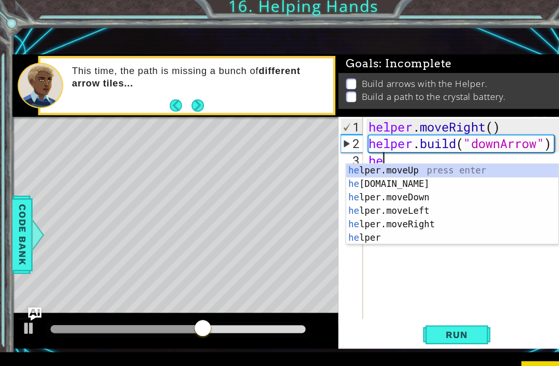
scroll to position [0, 1]
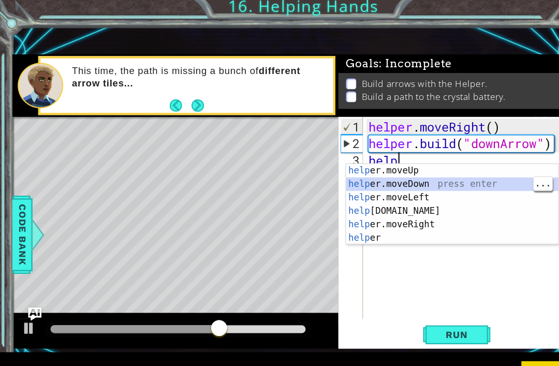
type textarea "helper.moveDown(1)"
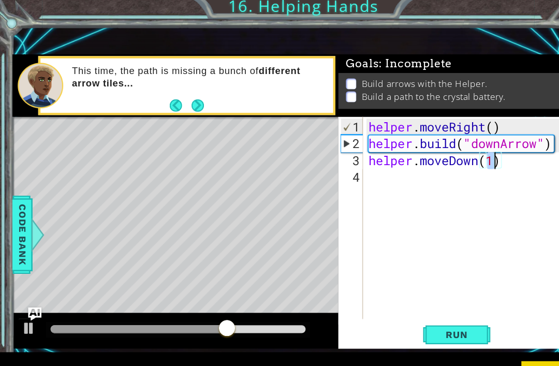
click at [435, 308] on span "Run" at bounding box center [420, 313] width 41 height 10
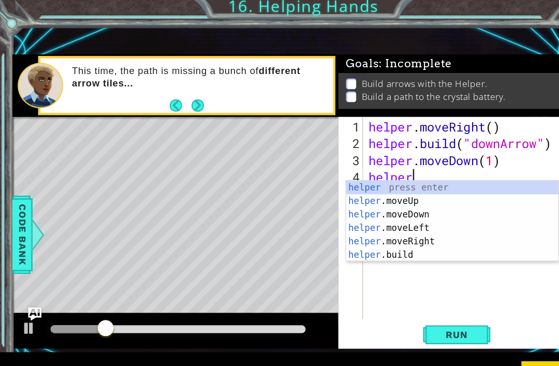
scroll to position [0, 2]
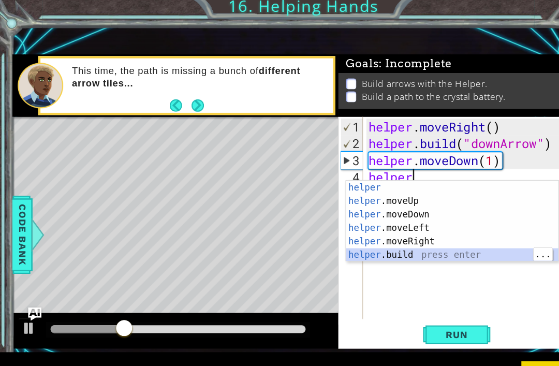
type textarea "[DOMAIN_NAME]("rightArrow")"
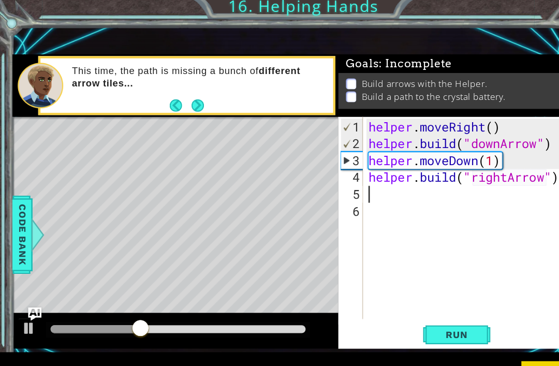
click at [423, 293] on div "helper . moveRight ( ) helper . build ( "downArrow" ) helper . moveDown ( 1 ) h…" at bounding box center [432, 222] width 191 height 217
click at [422, 314] on button "Run" at bounding box center [420, 313] width 62 height 21
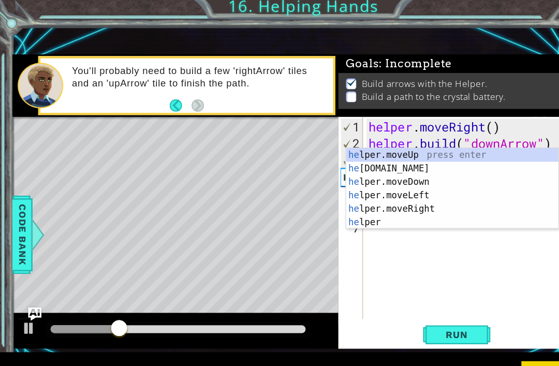
scroll to position [0, 1]
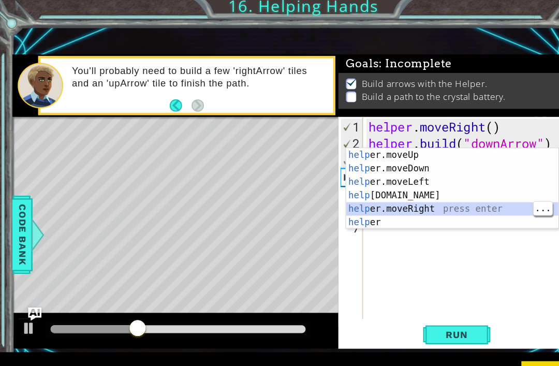
type textarea "helper.moveRight(1)"
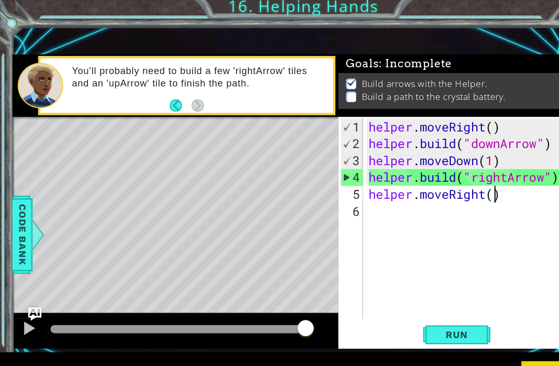
scroll to position [0, 5]
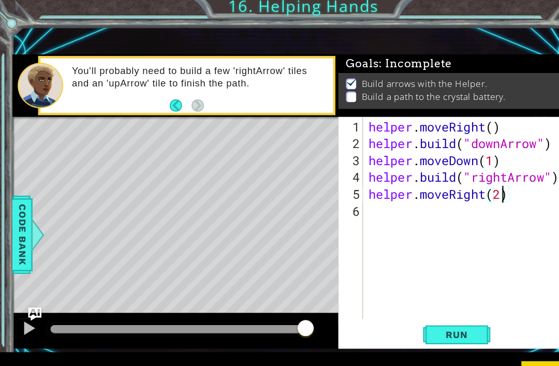
type textarea "helper.moveRight(2)"
click at [424, 308] on span "Run" at bounding box center [420, 313] width 41 height 10
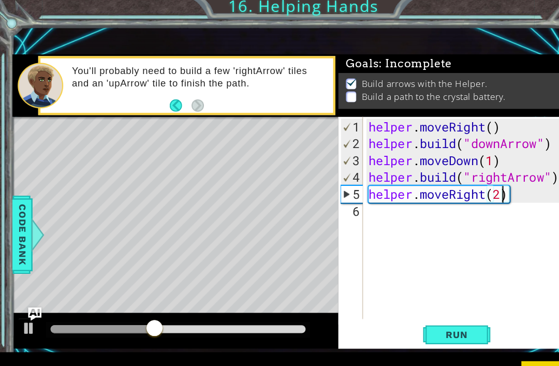
scroll to position [0, 0]
click at [333, 168] on div "4" at bounding box center [324, 168] width 20 height 16
type textarea "[DOMAIN_NAME]("rightArrow")"
click at [513, 169] on div "helper . moveRight ( ) helper . build ( "downArrow" ) helper . moveDown ( 1 ) h…" at bounding box center [432, 222] width 191 height 217
click at [515, 167] on div "helper . moveRight ( ) helper . build ( "downArrow" ) helper . moveDown ( 1 ) h…" at bounding box center [432, 222] width 191 height 217
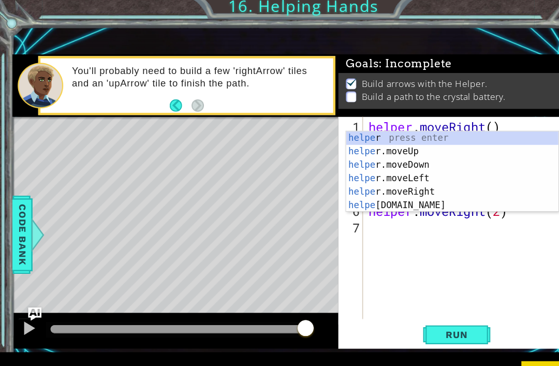
scroll to position [0, 2]
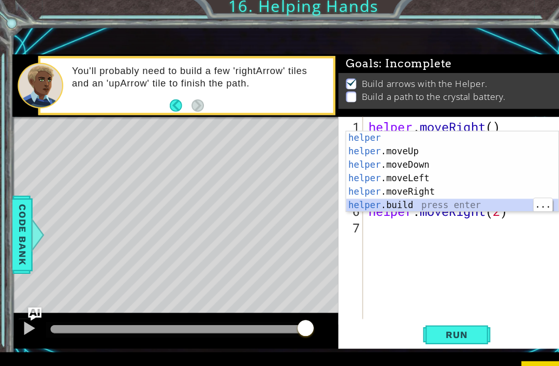
type textarea "[DOMAIN_NAME]("rightArrow")"
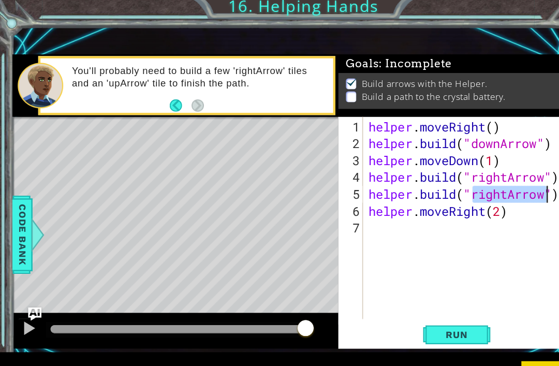
click at [419, 310] on span "Run" at bounding box center [420, 313] width 41 height 10
